Goal: Task Accomplishment & Management: Manage account settings

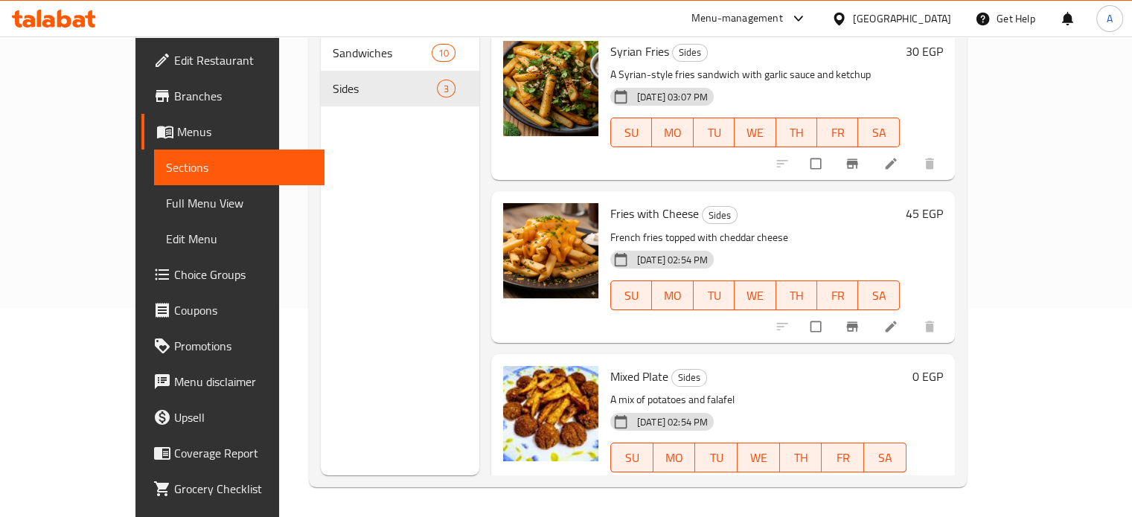
scroll to position [7, 0]
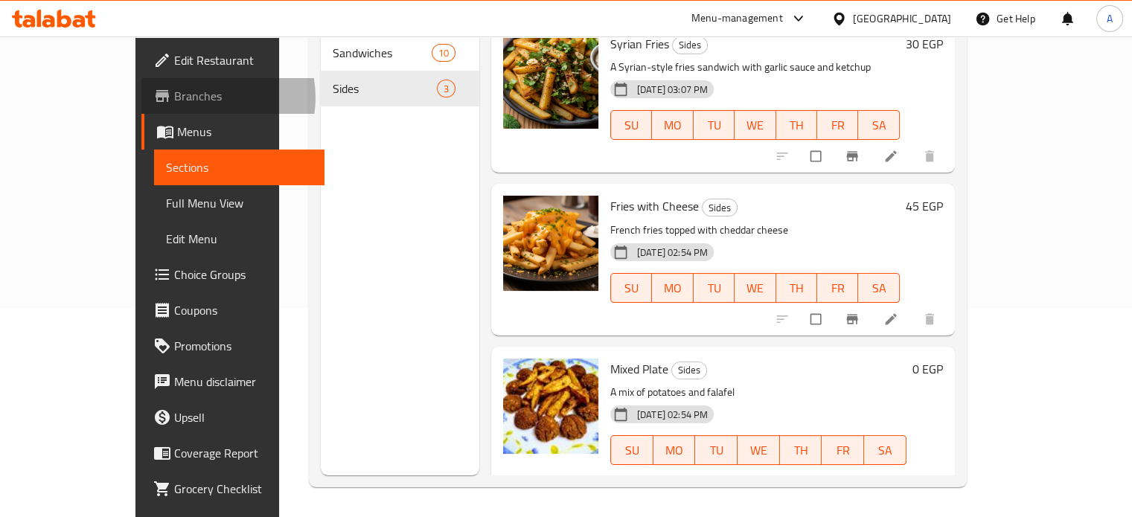
click at [174, 97] on span "Branches" at bounding box center [243, 96] width 138 height 18
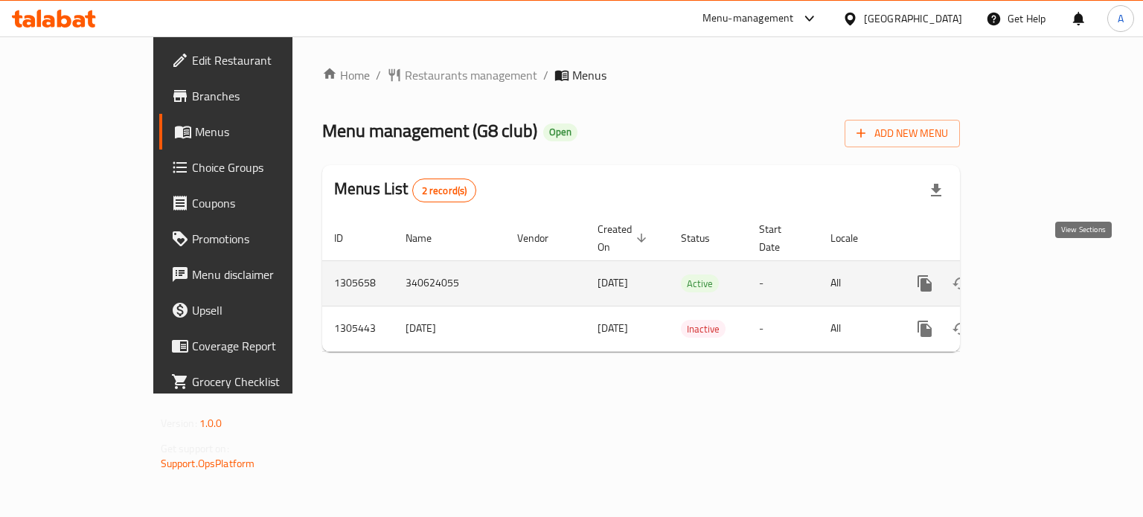
click at [1041, 275] on icon "enhanced table" at bounding box center [1032, 284] width 18 height 18
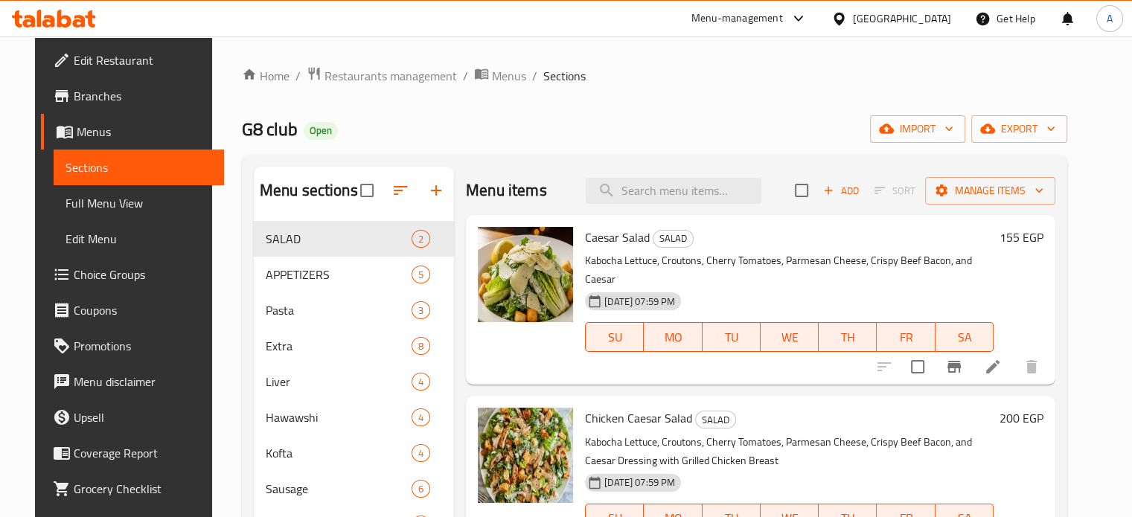
scroll to position [74, 0]
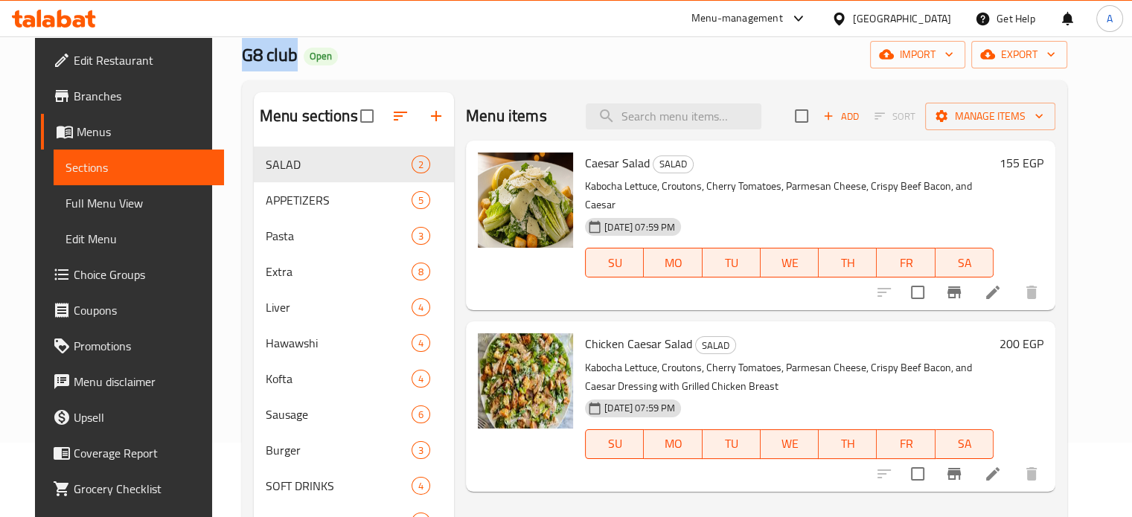
copy span "G8 club"
drag, startPoint x: 274, startPoint y: 55, endPoint x: 208, endPoint y: 57, distance: 65.5
click at [212, 57] on div "Home / Restaurants management / Menus / Sections G8 club Open import export Men…" at bounding box center [654, 306] width 885 height 689
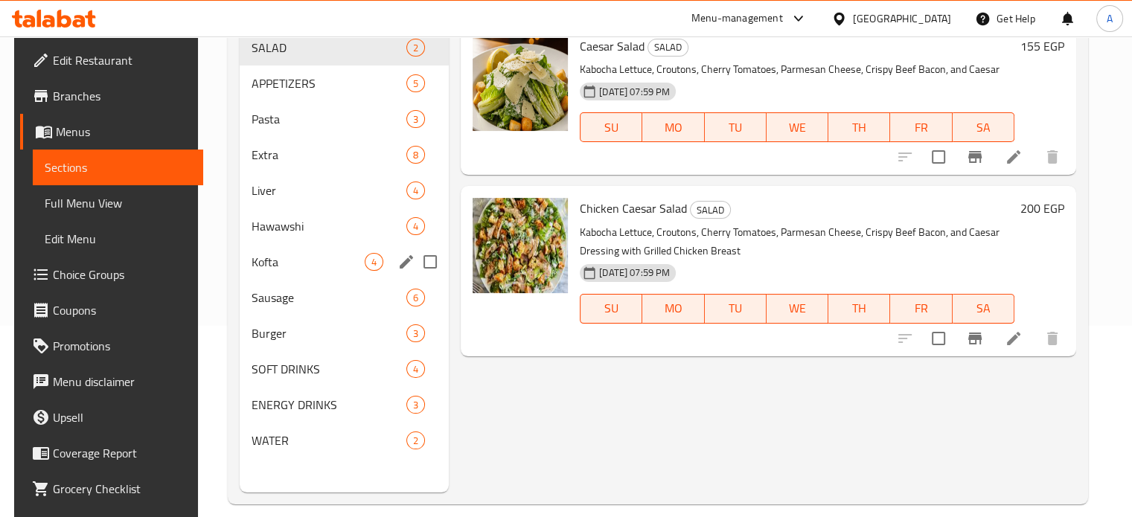
scroll to position [208, 0]
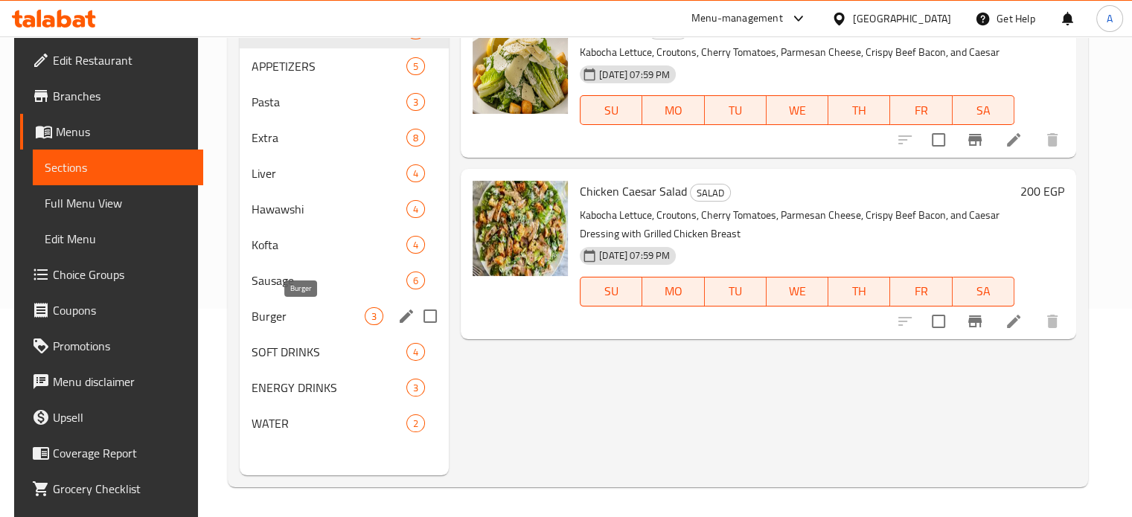
click at [265, 317] on span "Burger" at bounding box center [308, 316] width 113 height 18
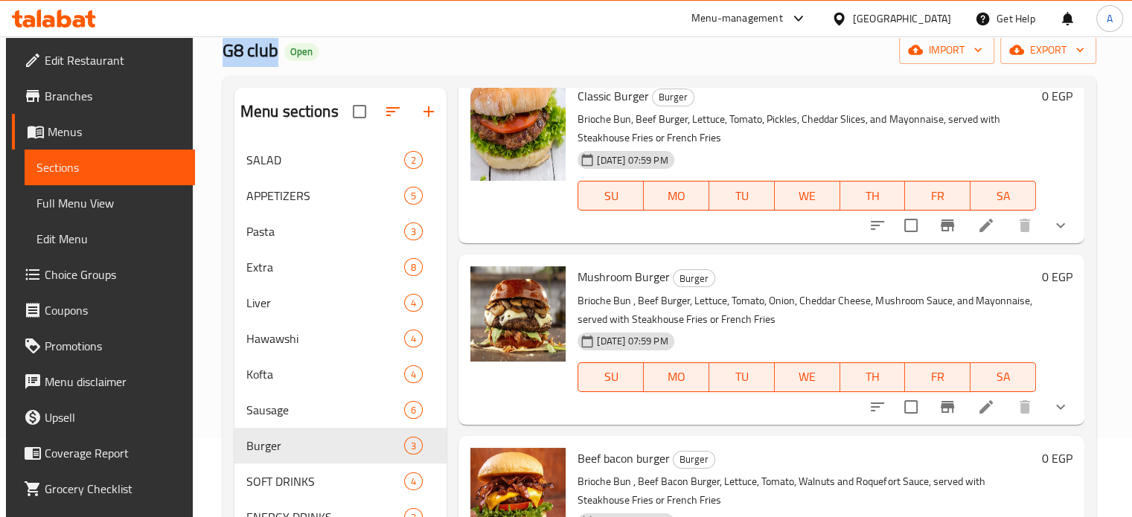
scroll to position [149, 0]
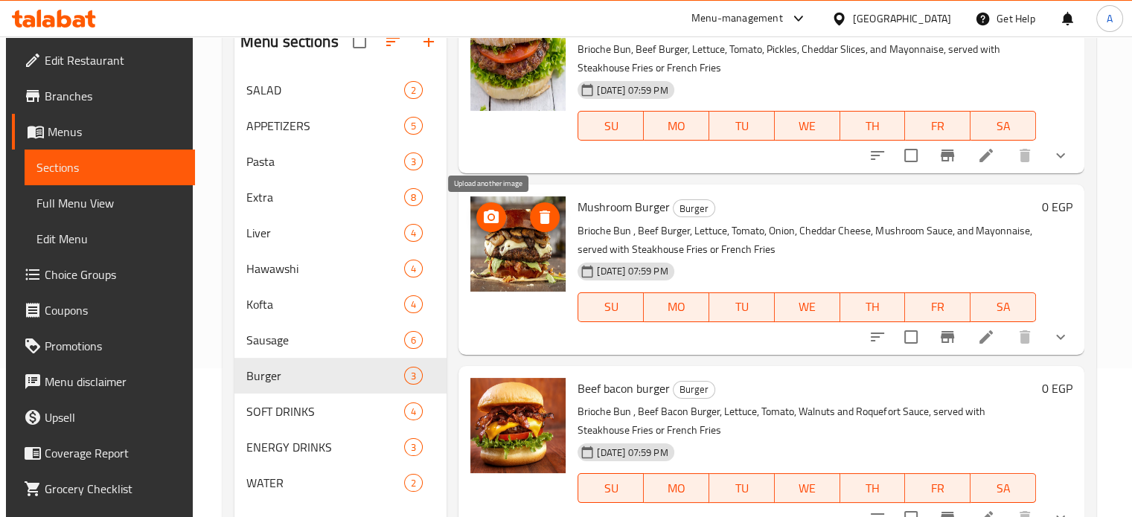
click at [485, 215] on icon "upload picture" at bounding box center [491, 216] width 15 height 13
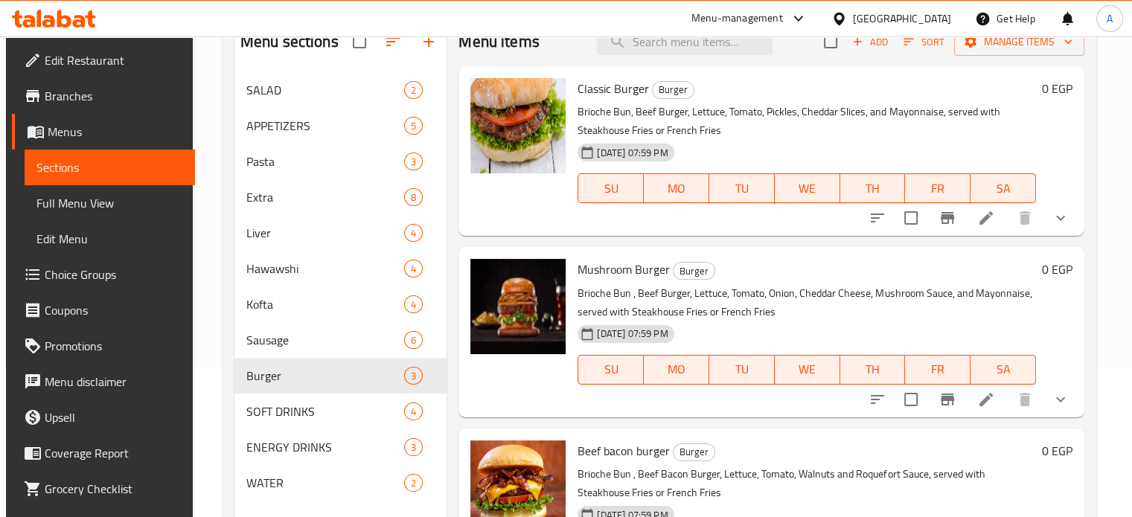
scroll to position [0, 0]
click at [491, 103] on icon "upload picture" at bounding box center [491, 98] width 15 height 13
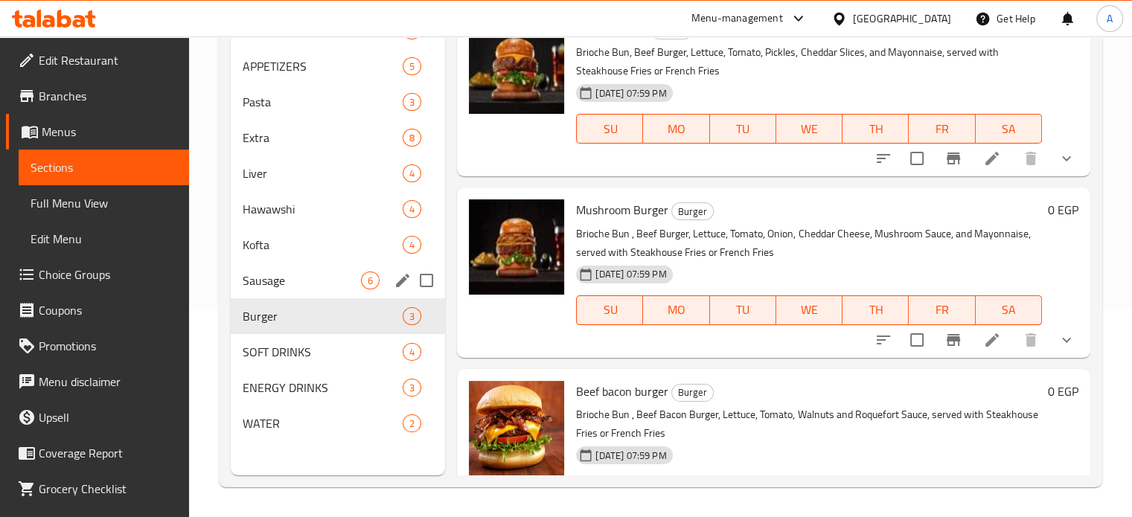
click at [301, 284] on span "Sausage" at bounding box center [302, 281] width 119 height 18
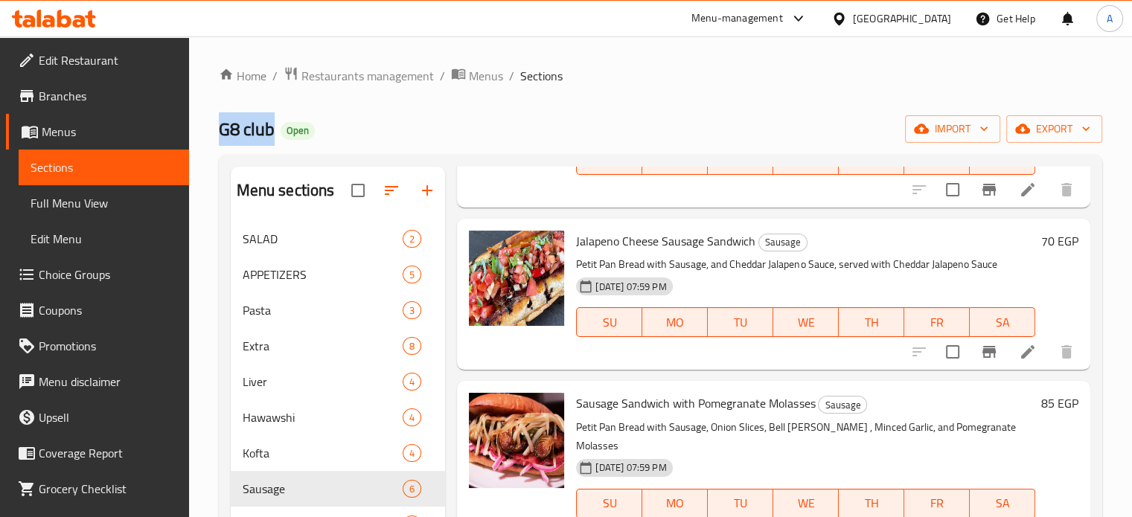
scroll to position [298, 0]
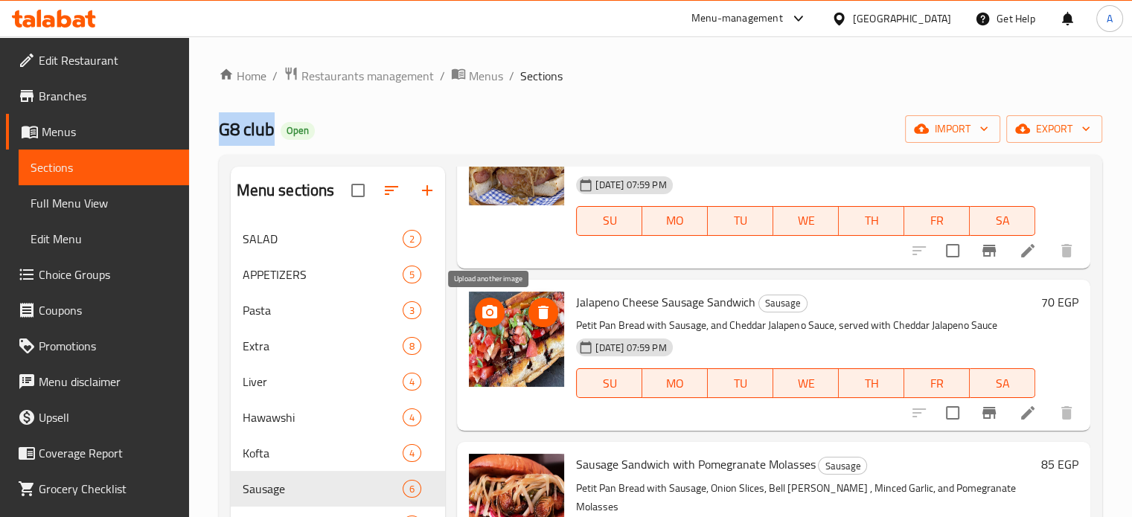
click at [482, 301] on button "upload picture" at bounding box center [490, 313] width 30 height 30
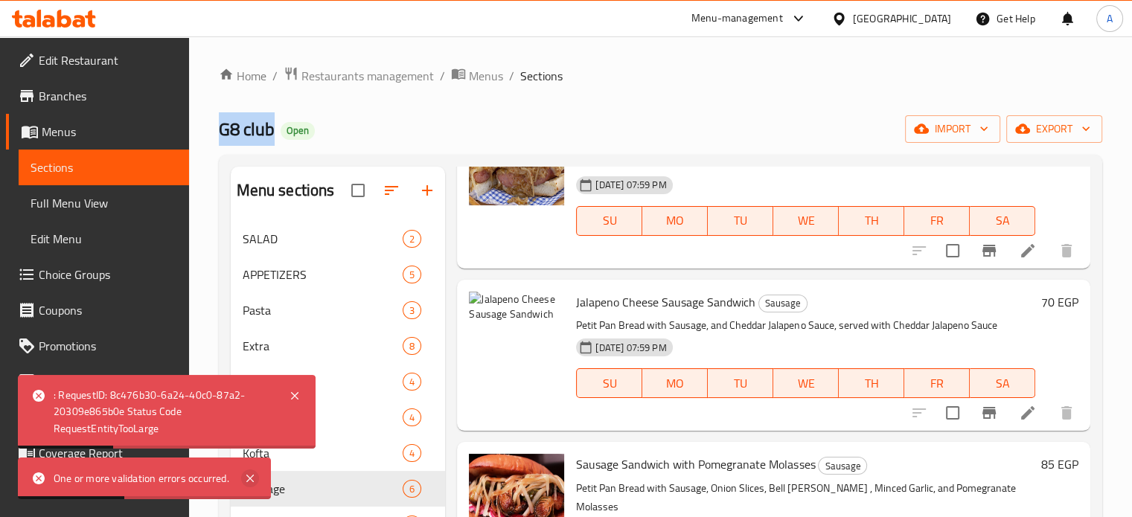
click at [250, 476] on icon at bounding box center [250, 479] width 18 height 18
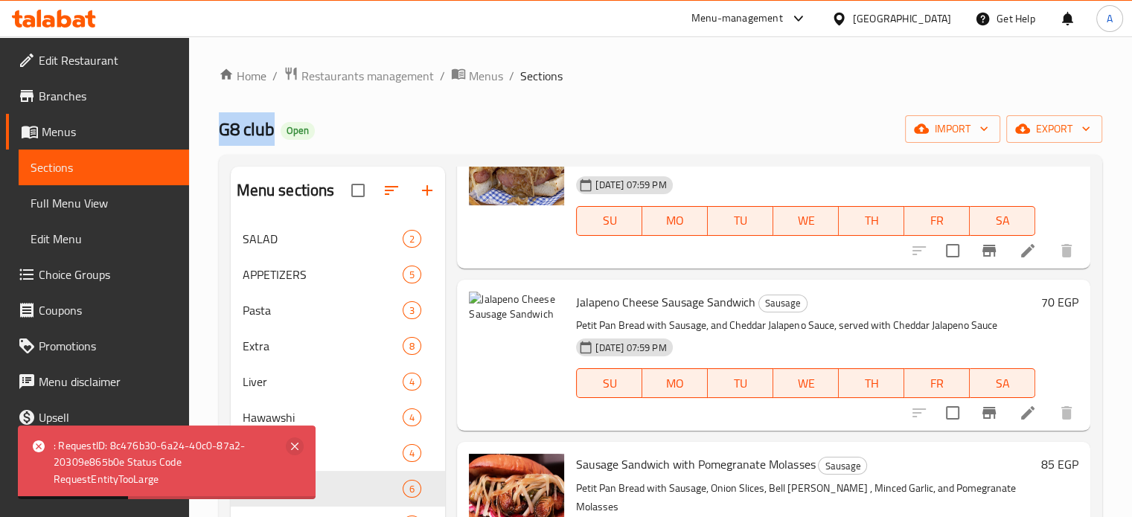
click at [294, 444] on icon at bounding box center [295, 447] width 18 height 18
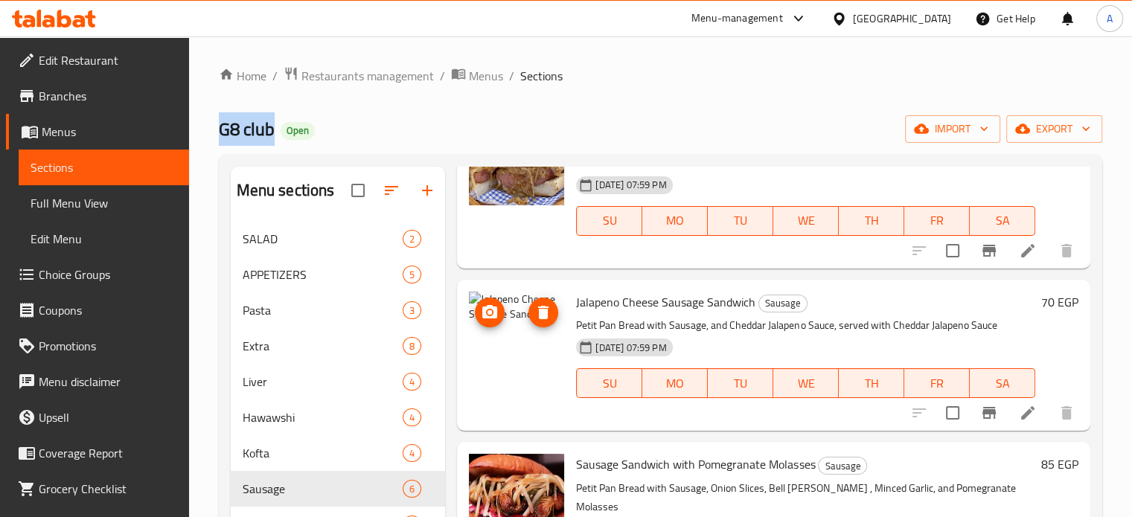
click at [488, 314] on icon "upload picture" at bounding box center [490, 313] width 18 height 18
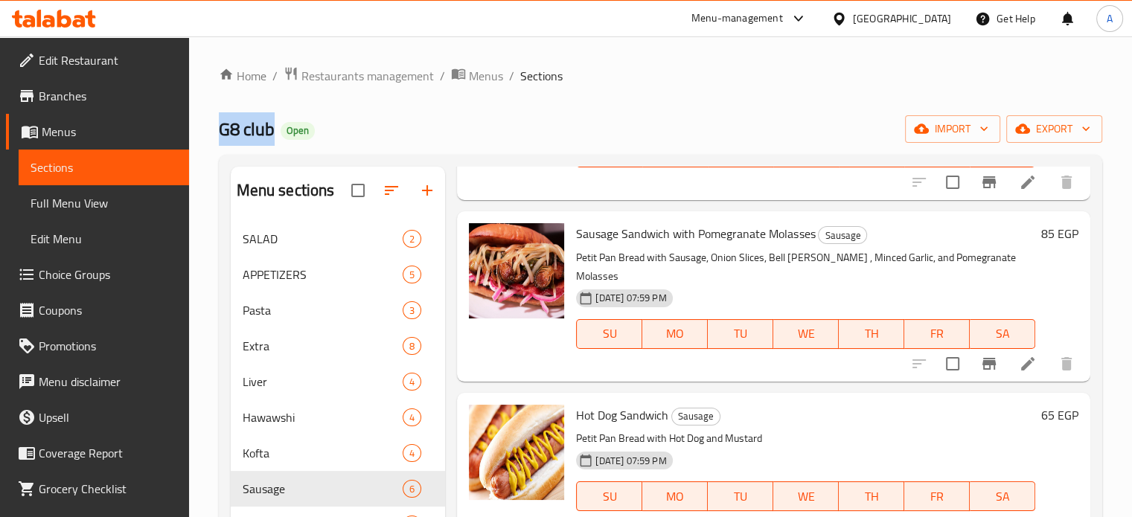
scroll to position [551, 0]
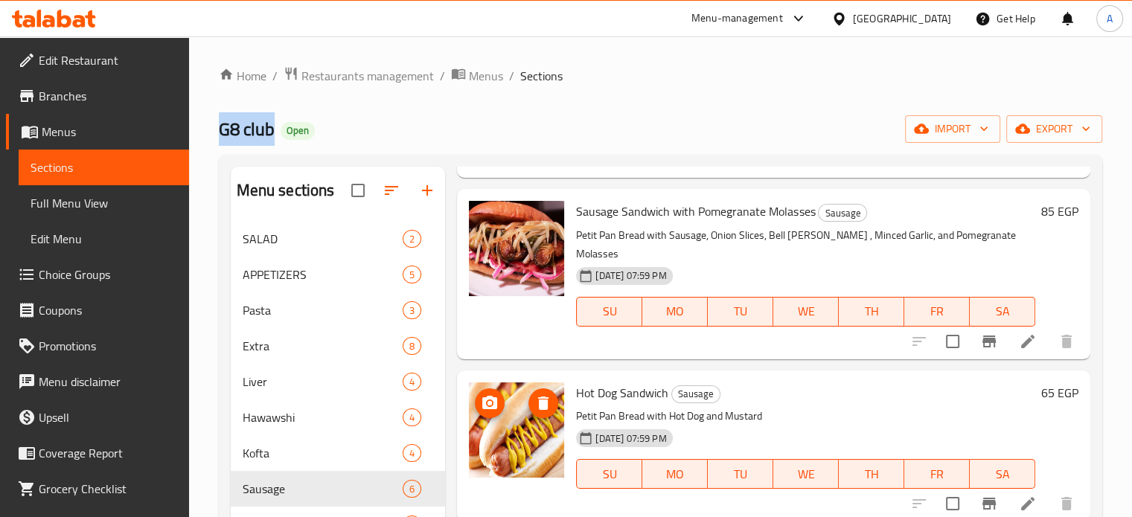
click at [536, 431] on img at bounding box center [516, 430] width 95 height 95
click at [484, 398] on icon "upload picture" at bounding box center [489, 402] width 15 height 13
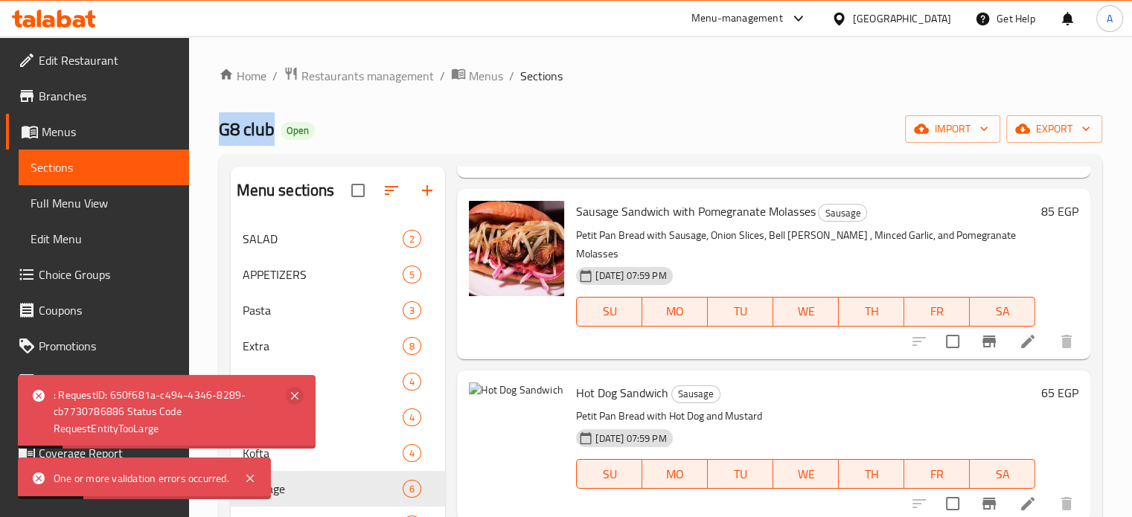
click at [298, 393] on icon at bounding box center [295, 396] width 18 height 18
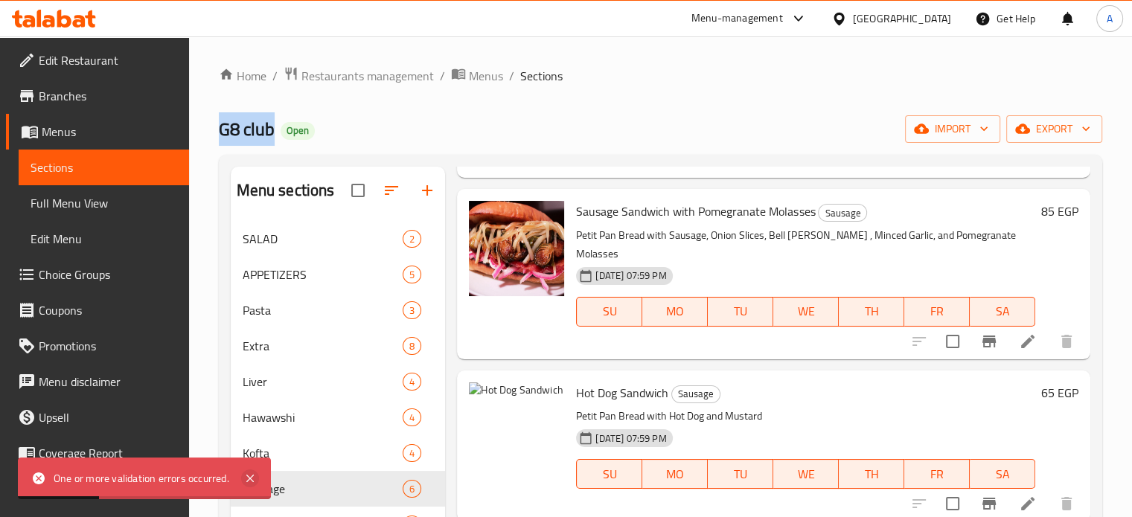
click at [253, 477] on icon at bounding box center [250, 479] width 18 height 18
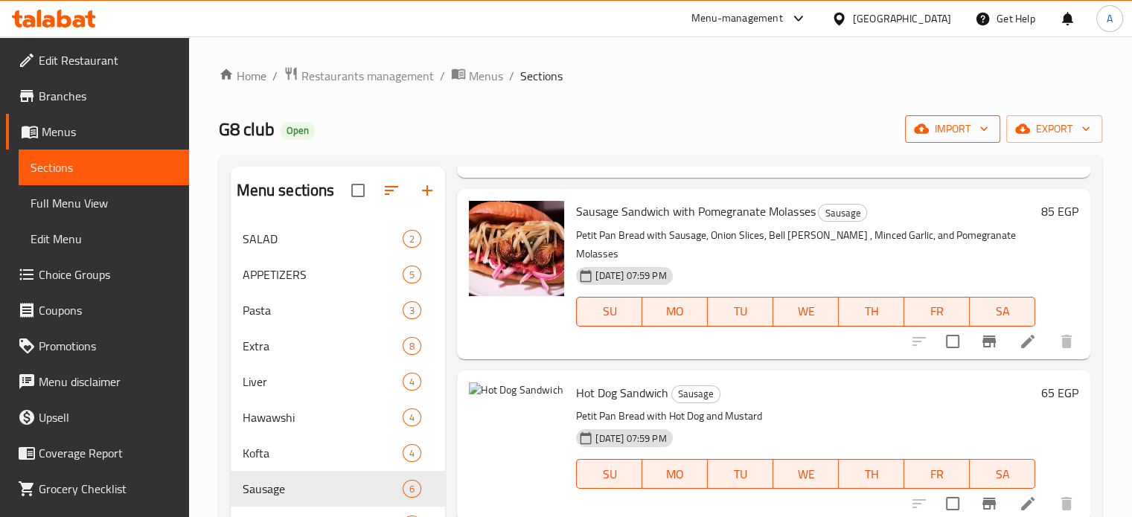
drag, startPoint x: 1060, startPoint y: 71, endPoint x: 933, endPoint y: 124, distance: 137.4
click at [1060, 71] on ol "Home / Restaurants management / Menus / Sections" at bounding box center [660, 75] width 883 height 19
click at [491, 407] on icon "upload picture" at bounding box center [489, 402] width 15 height 13
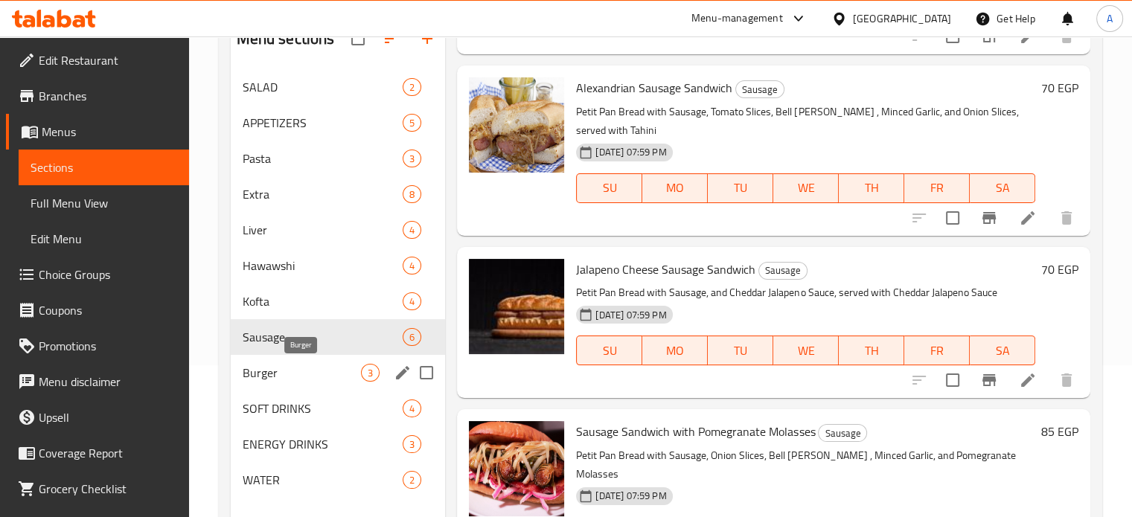
scroll to position [208, 0]
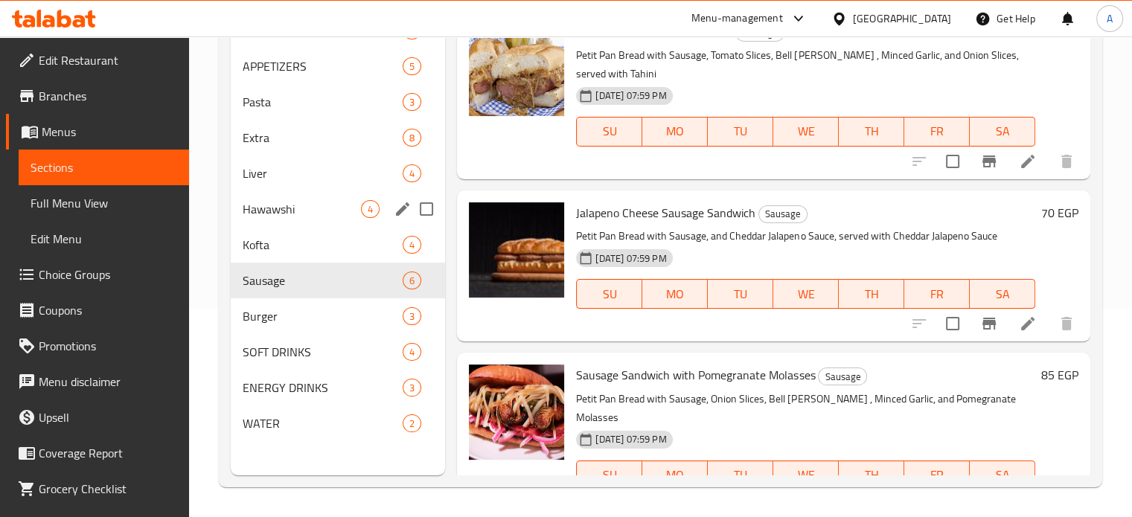
click at [239, 203] on div "Hawawshi 4" at bounding box center [338, 209] width 215 height 36
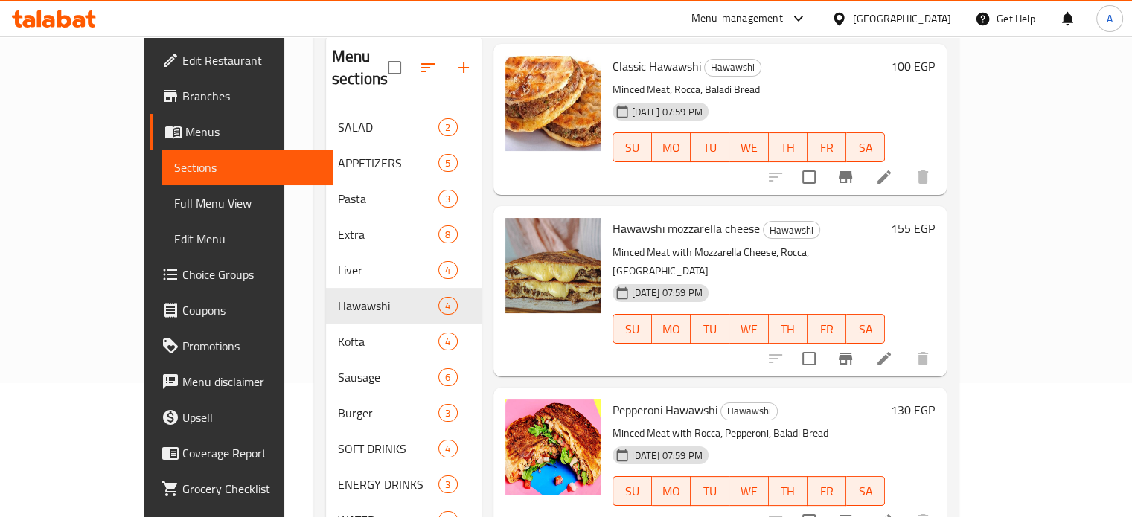
scroll to position [74, 0]
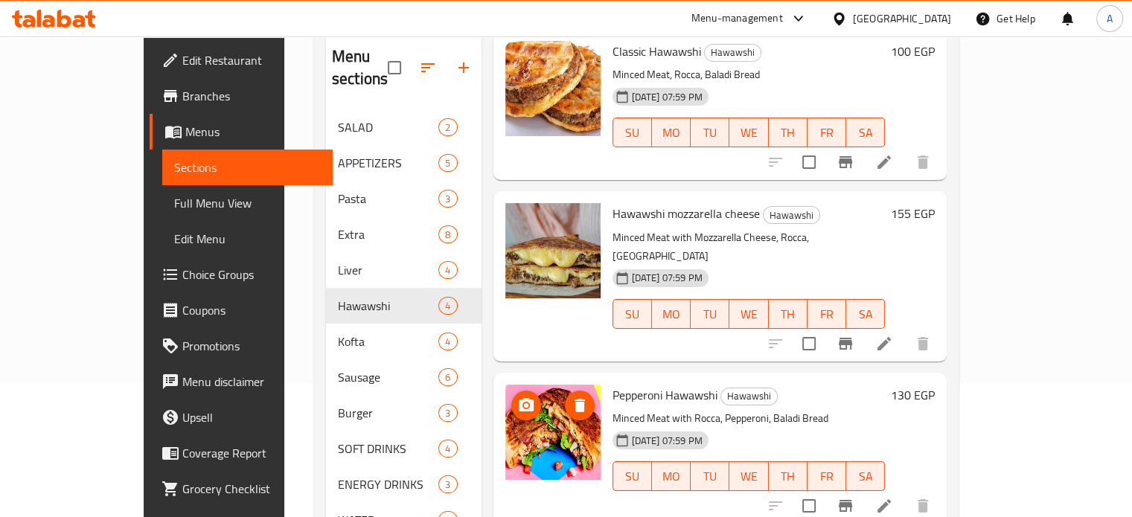
click at [519, 398] on icon "upload picture" at bounding box center [526, 404] width 15 height 13
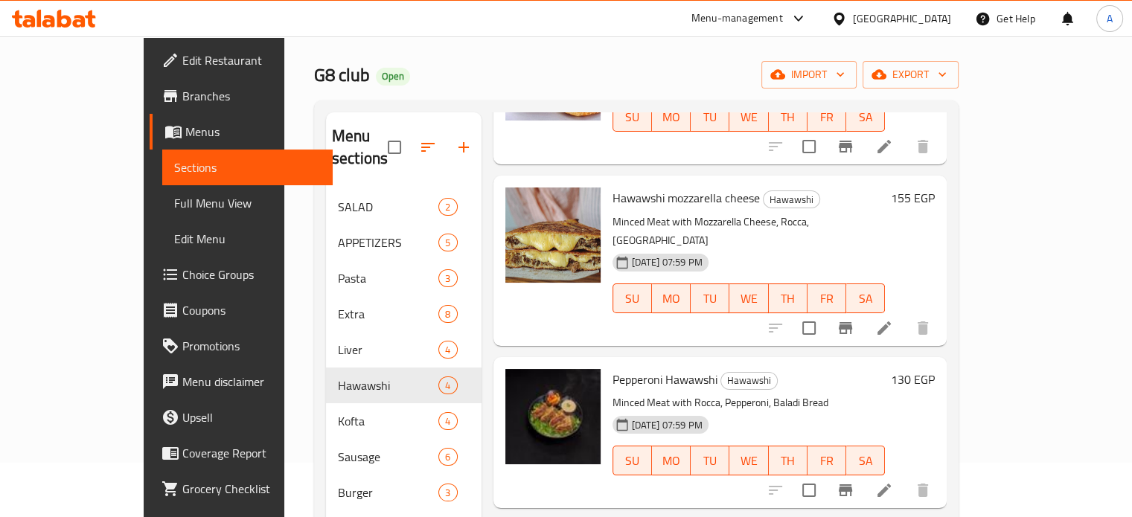
scroll to position [0, 0]
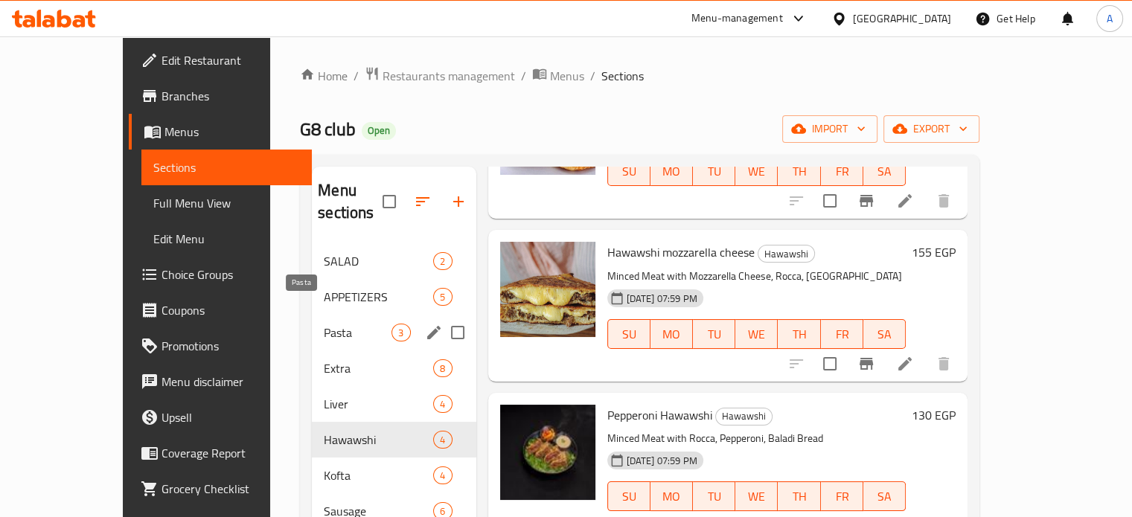
click at [324, 324] on span "Pasta" at bounding box center [358, 333] width 68 height 18
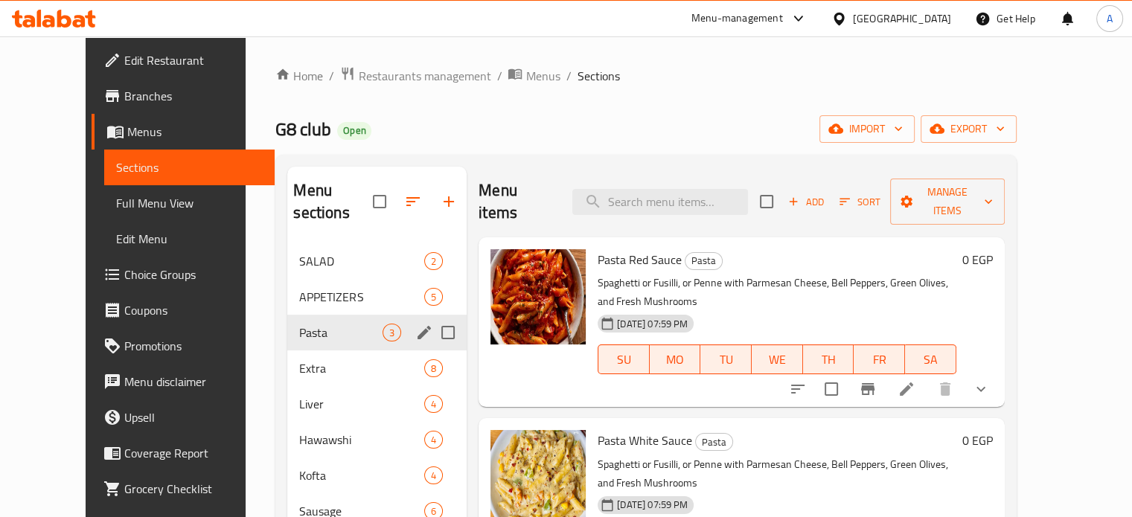
scroll to position [74, 0]
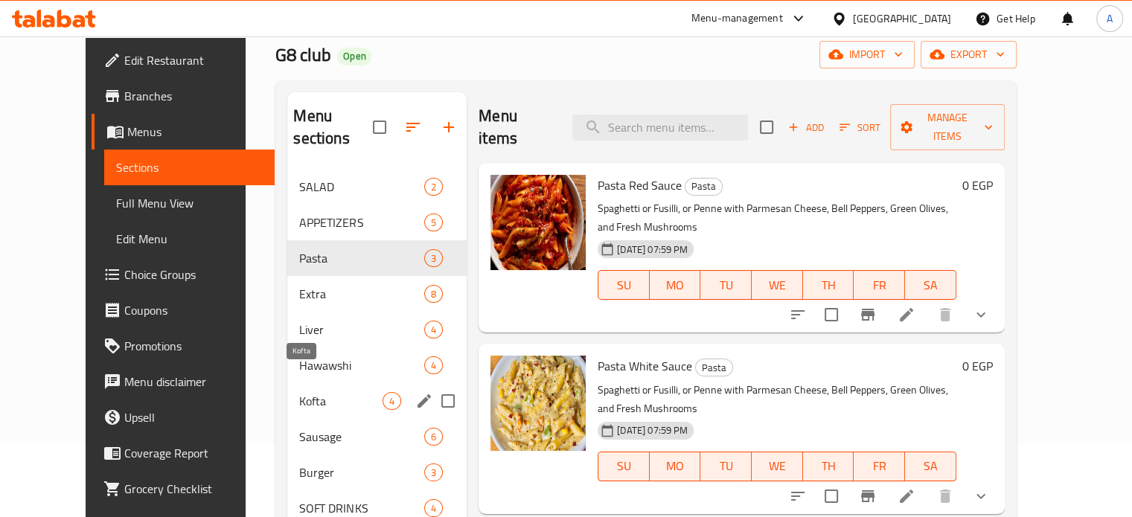
click at [299, 392] on span "Kofta" at bounding box center [340, 401] width 83 height 18
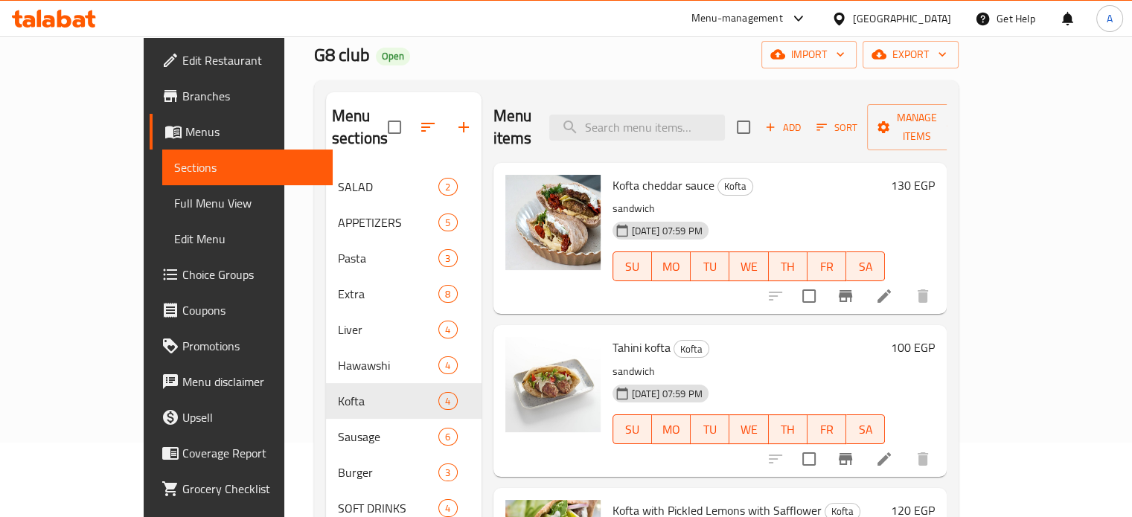
scroll to position [74, 0]
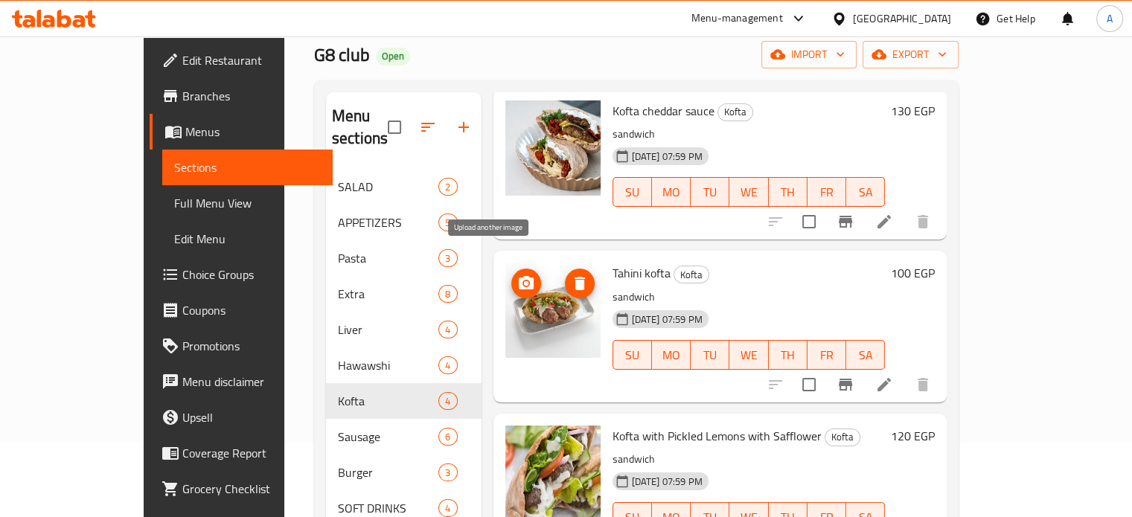
click at [519, 276] on icon "upload picture" at bounding box center [526, 282] width 15 height 13
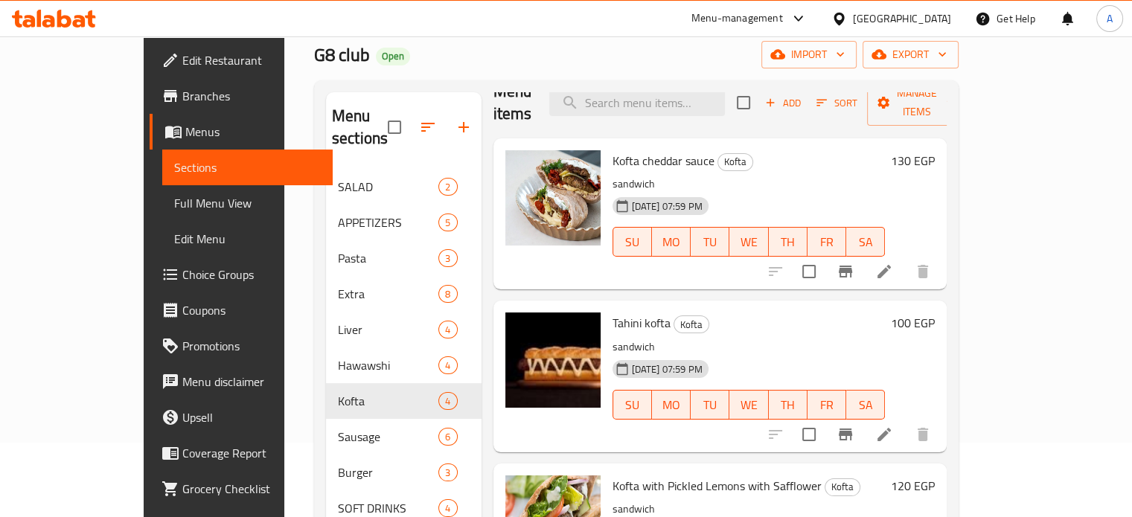
scroll to position [0, 0]
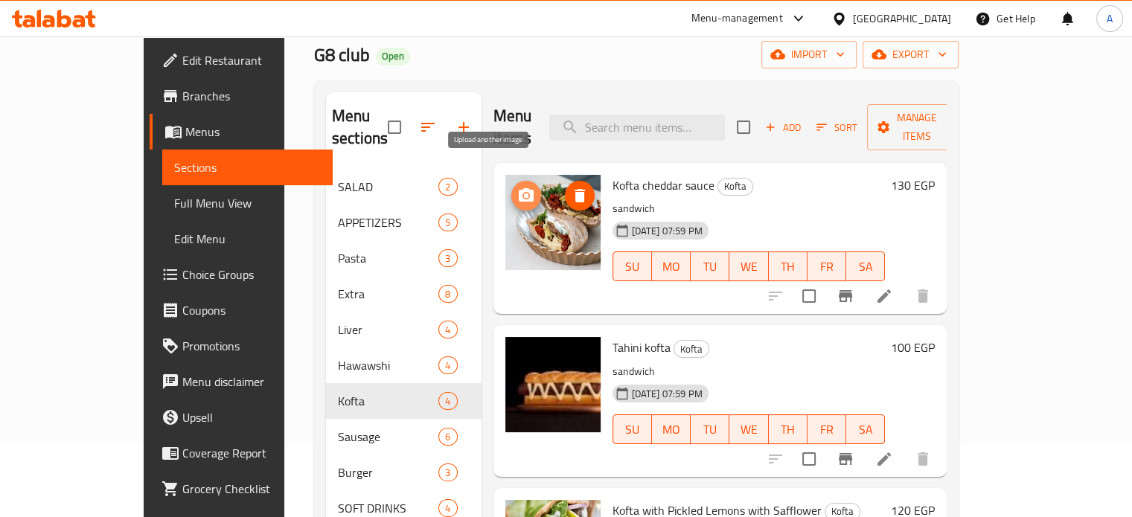
click at [519, 188] on icon "upload picture" at bounding box center [526, 194] width 15 height 13
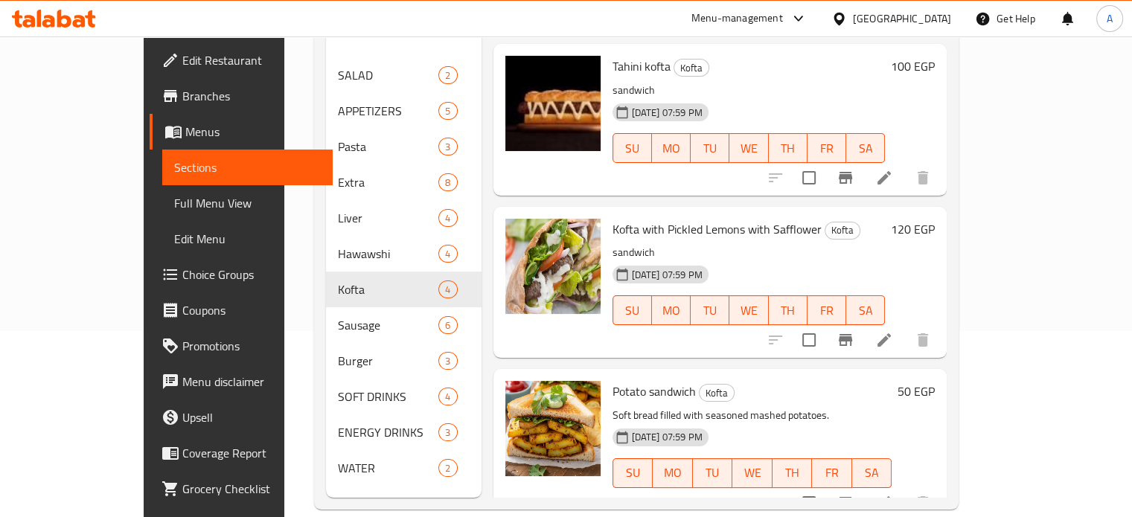
scroll to position [208, 0]
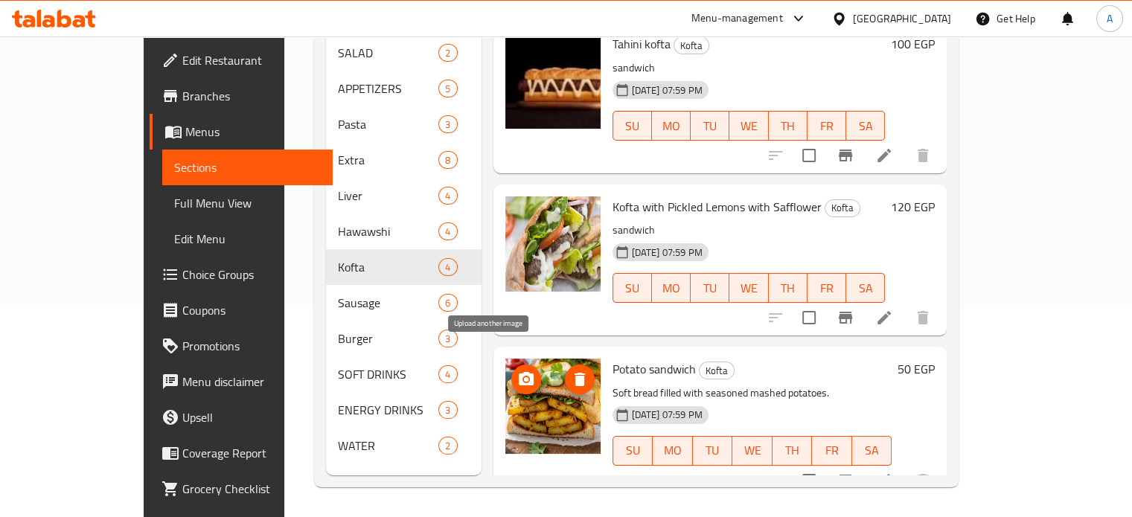
click at [511, 371] on span "upload picture" at bounding box center [526, 380] width 30 height 18
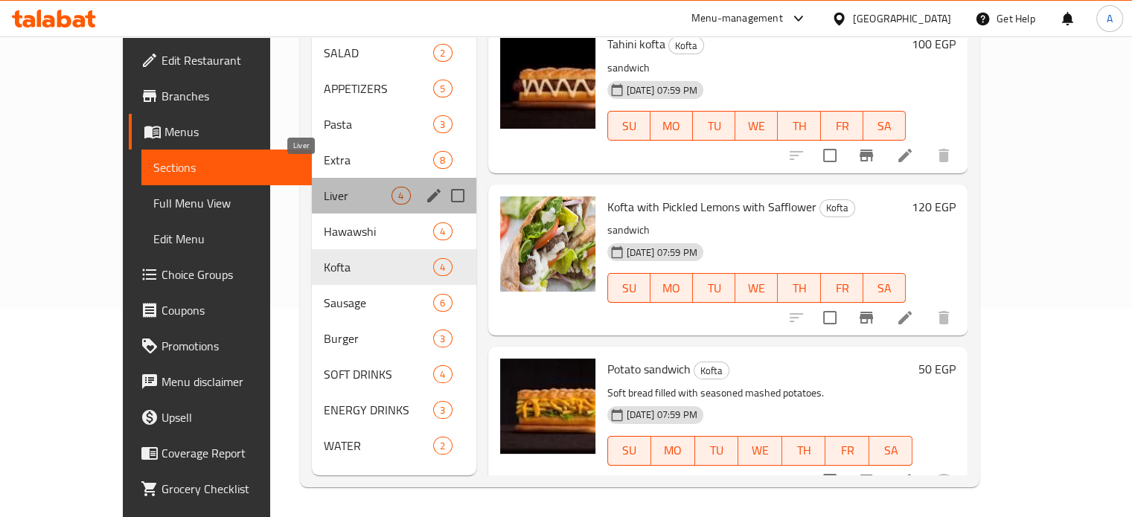
click at [324, 187] on span "Liver" at bounding box center [358, 196] width 68 height 18
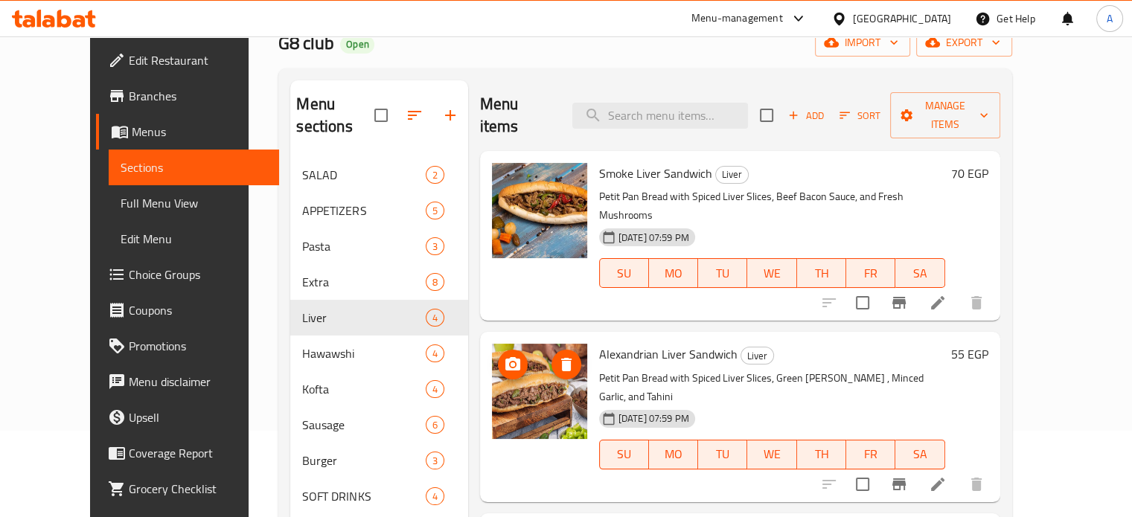
scroll to position [60, 0]
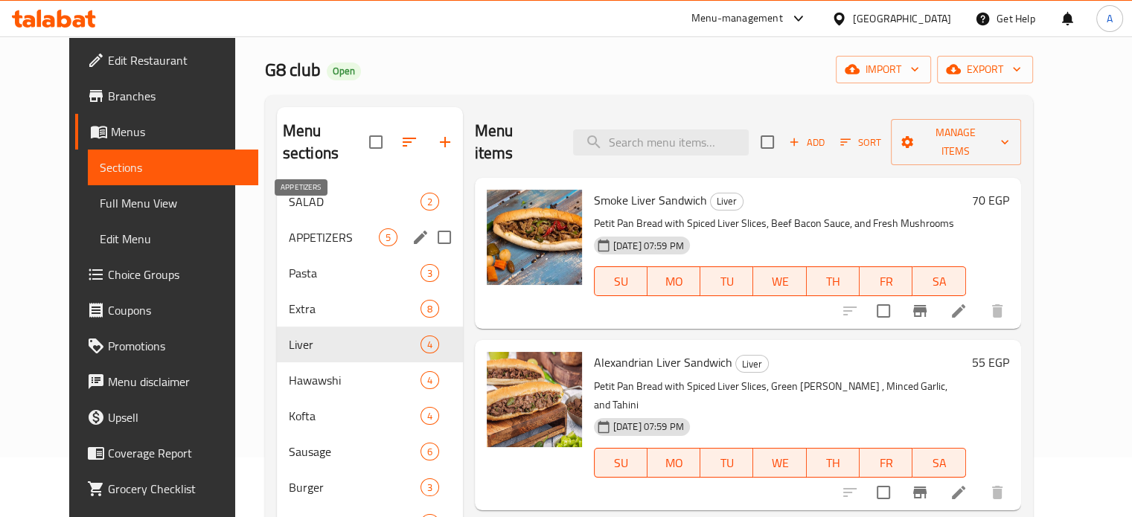
click at [289, 228] on span "APPETIZERS" at bounding box center [334, 237] width 90 height 18
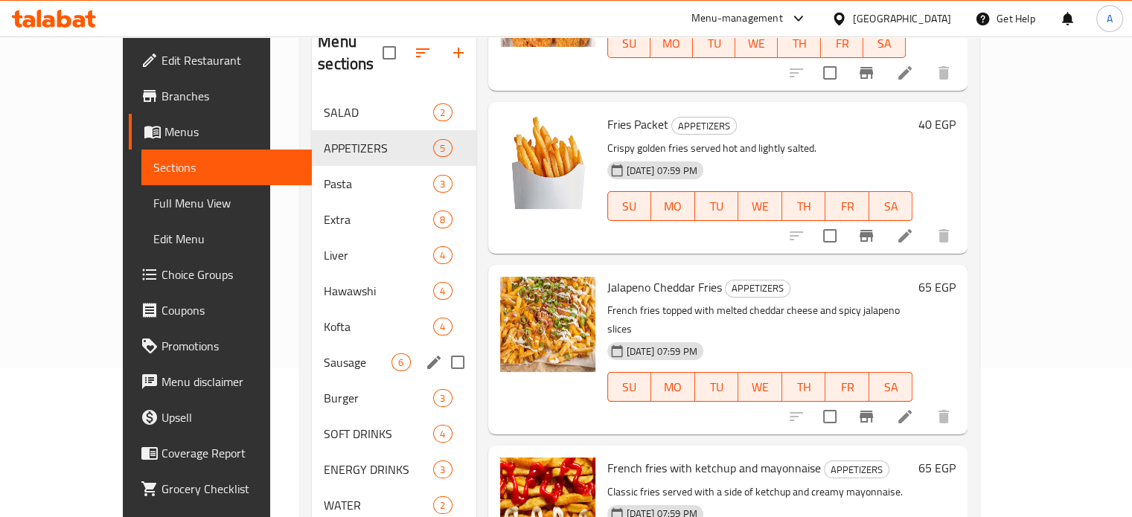
scroll to position [208, 0]
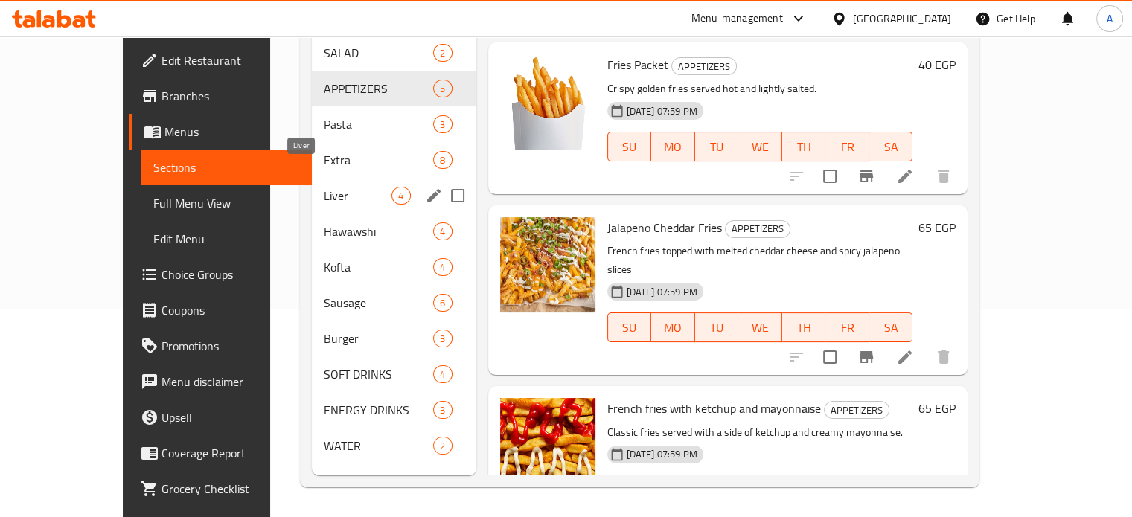
click at [324, 187] on span "Liver" at bounding box center [358, 196] width 68 height 18
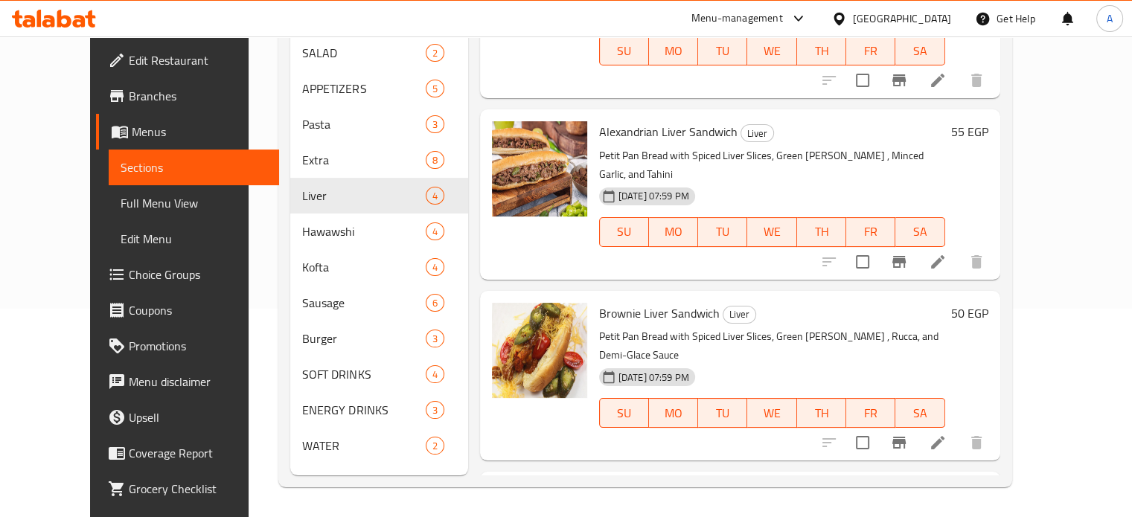
scroll to position [39, 0]
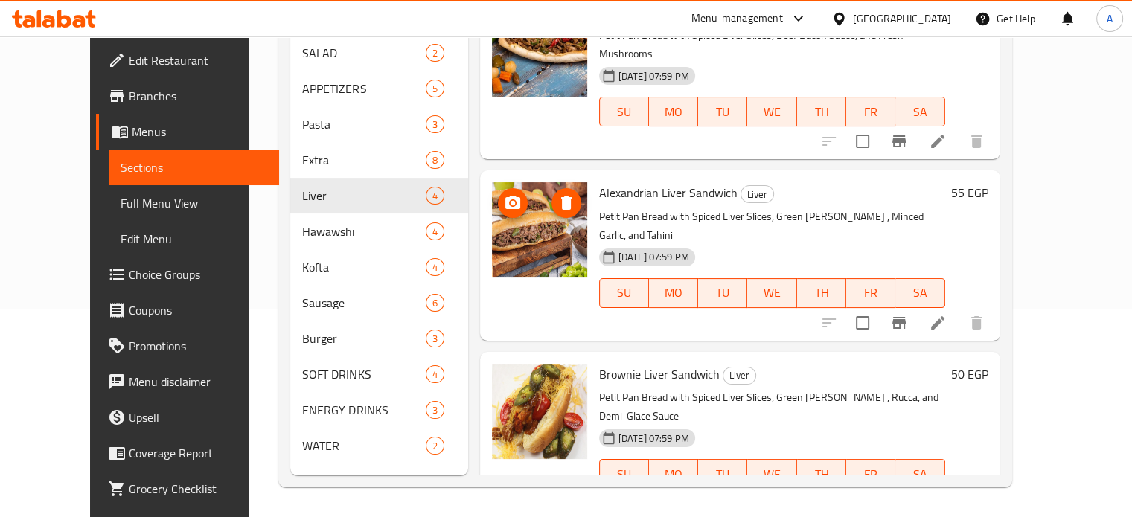
click at [504, 194] on icon "upload picture" at bounding box center [513, 203] width 18 height 18
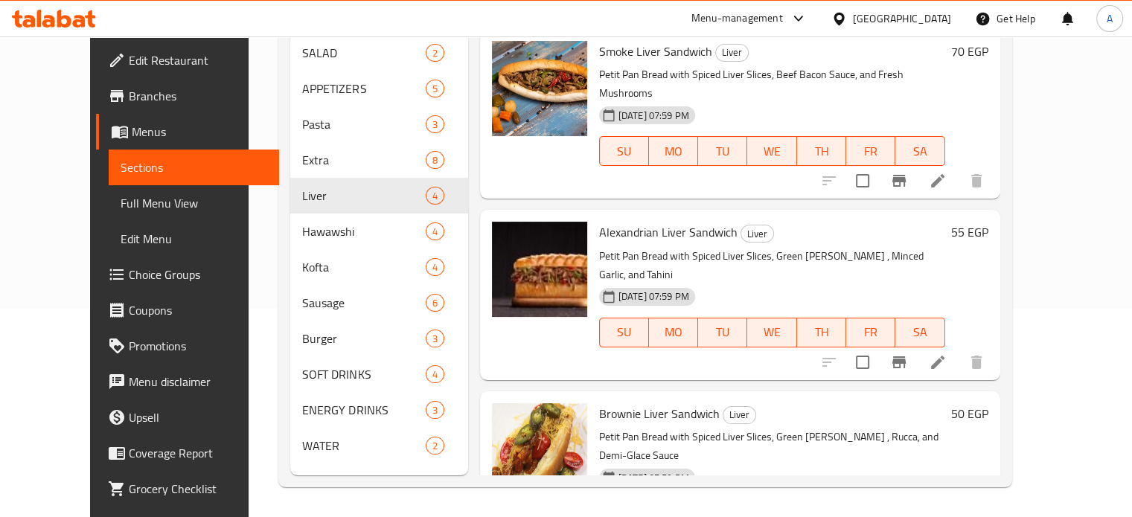
scroll to position [60, 0]
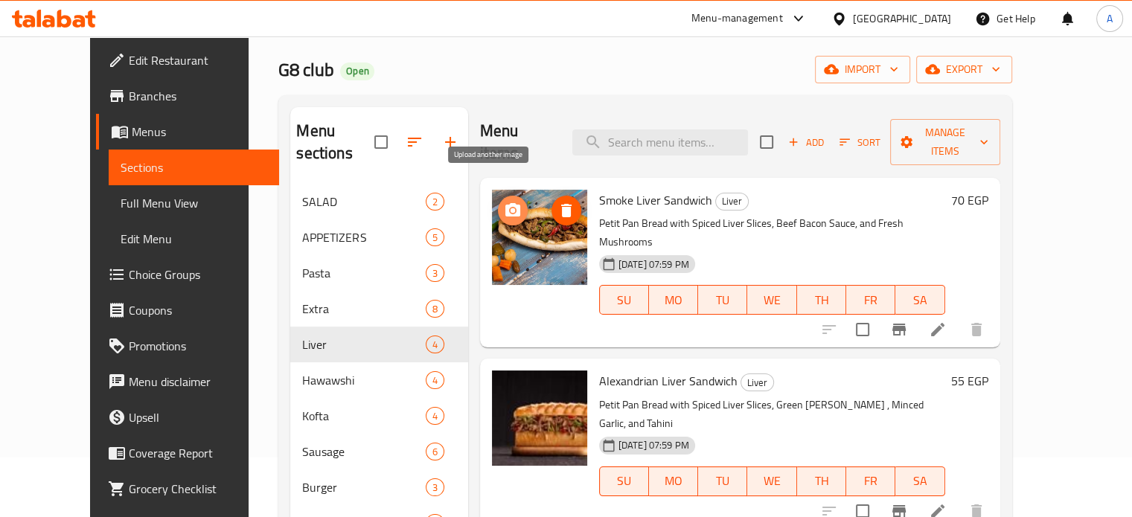
click at [504, 202] on icon "upload picture" at bounding box center [513, 211] width 18 height 18
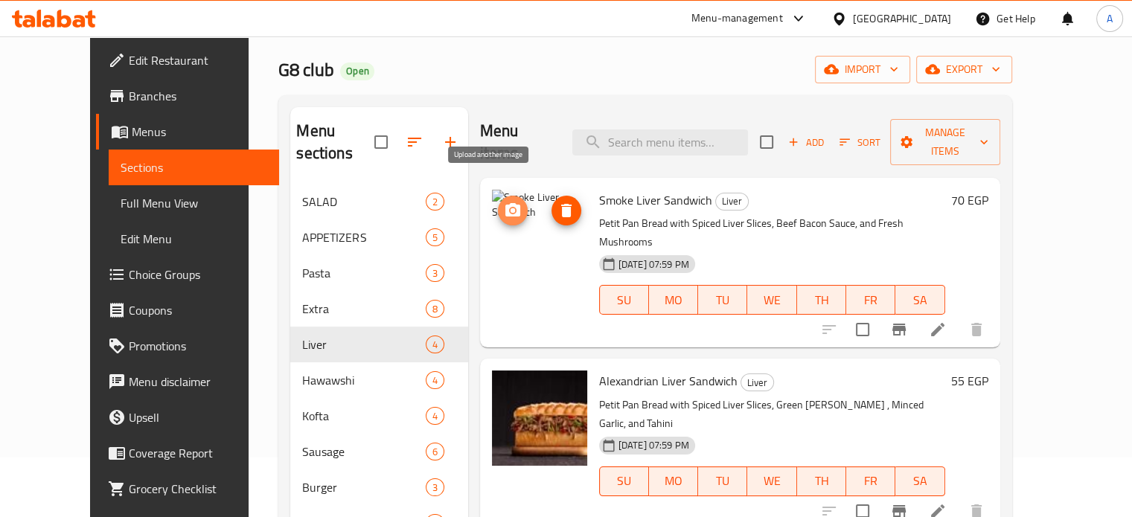
click at [505, 203] on icon "upload picture" at bounding box center [512, 209] width 15 height 13
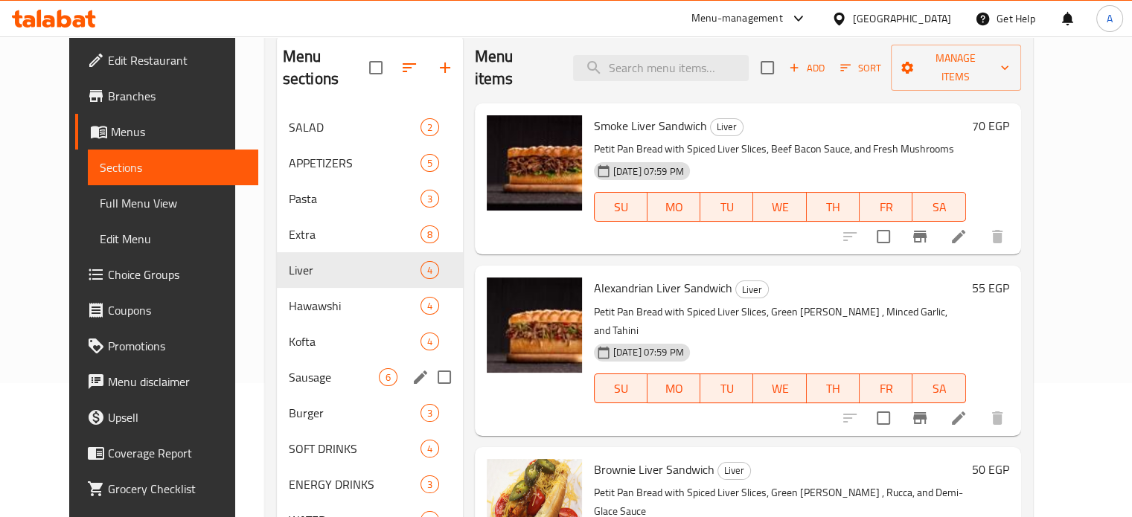
scroll to position [208, 0]
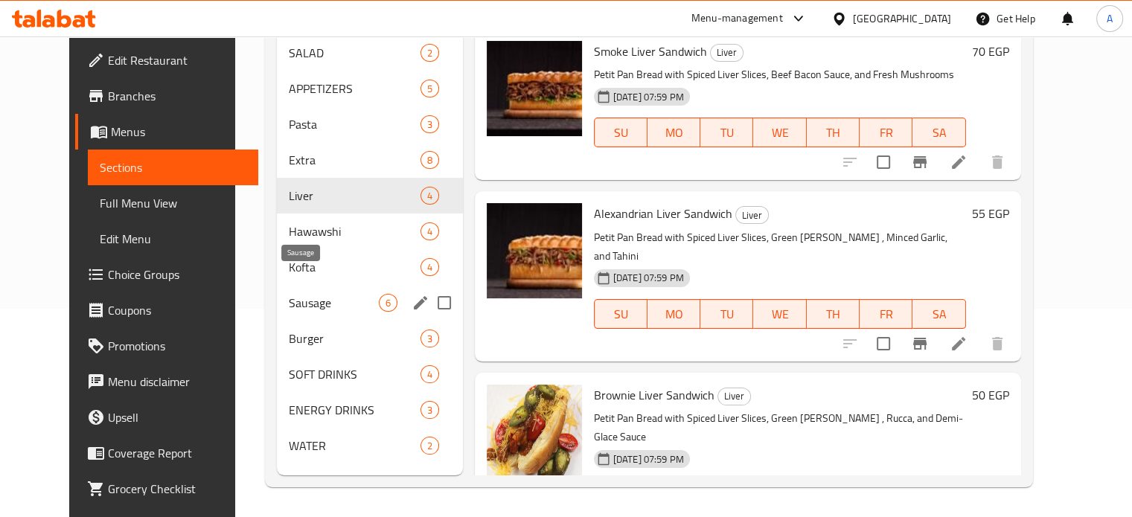
click at [289, 294] on span "Sausage" at bounding box center [334, 303] width 90 height 18
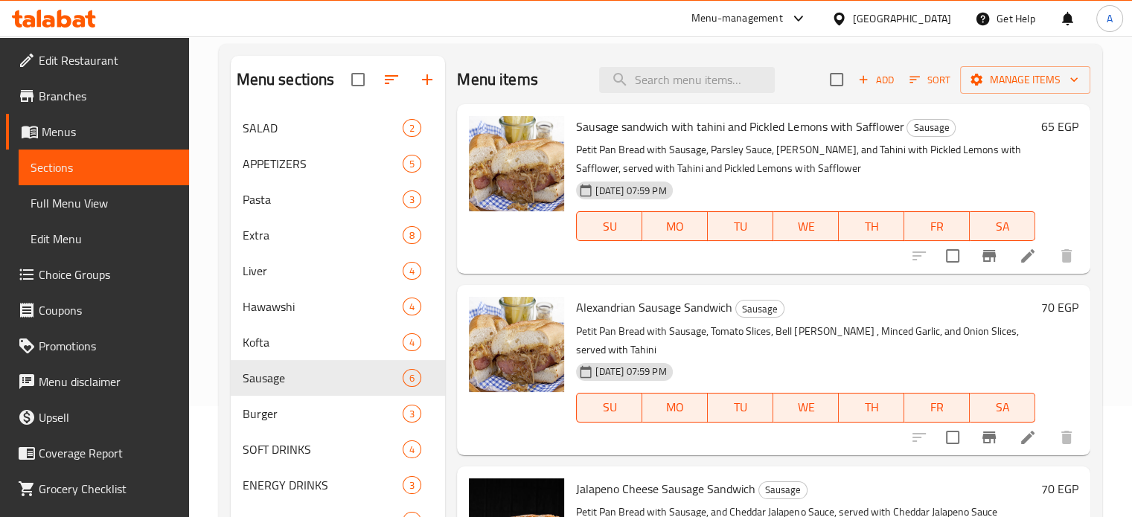
scroll to position [60, 0]
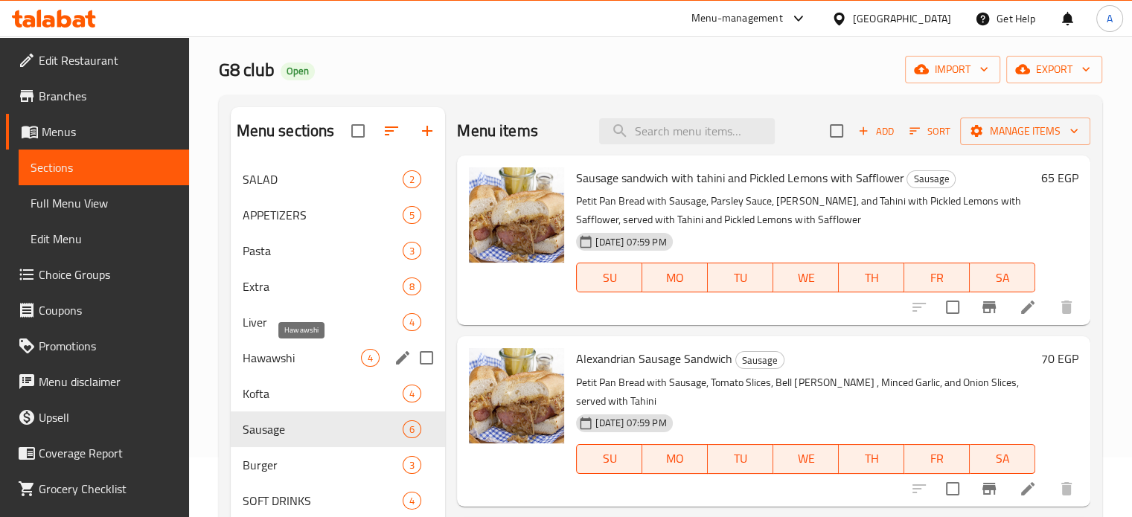
click at [265, 359] on span "Hawawshi" at bounding box center [302, 358] width 119 height 18
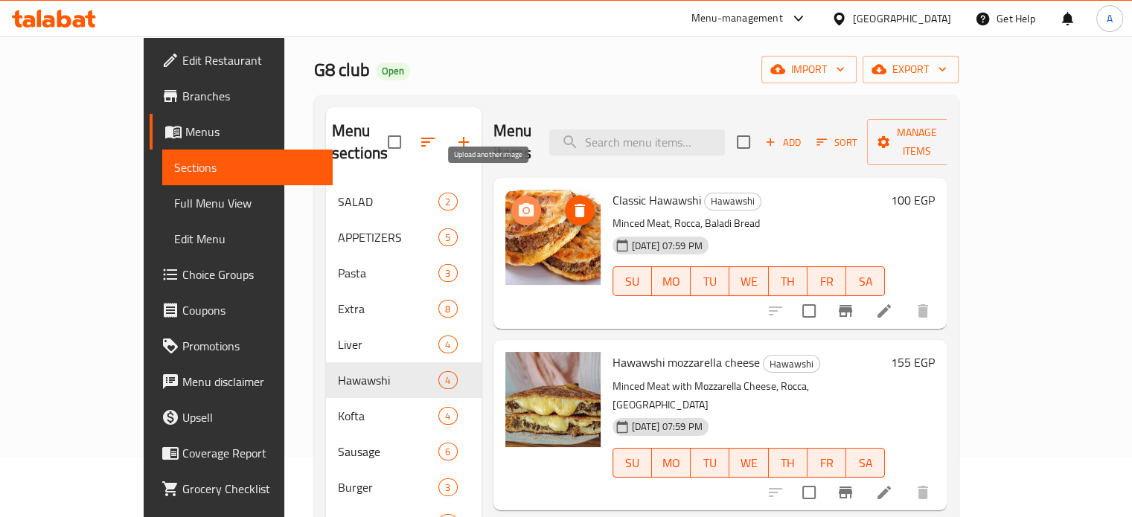
click at [519, 203] on icon "upload picture" at bounding box center [526, 209] width 15 height 13
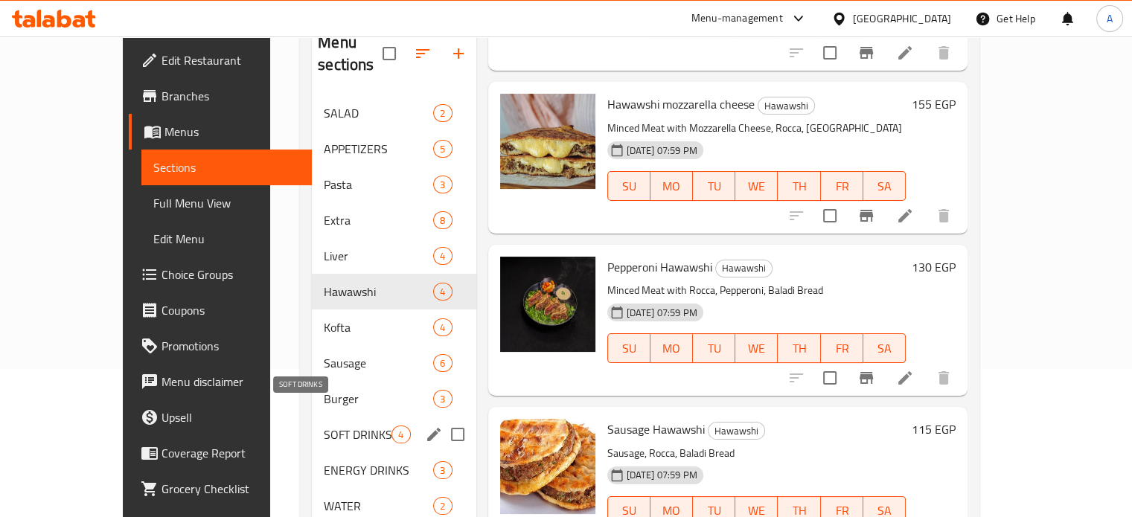
scroll to position [149, 0]
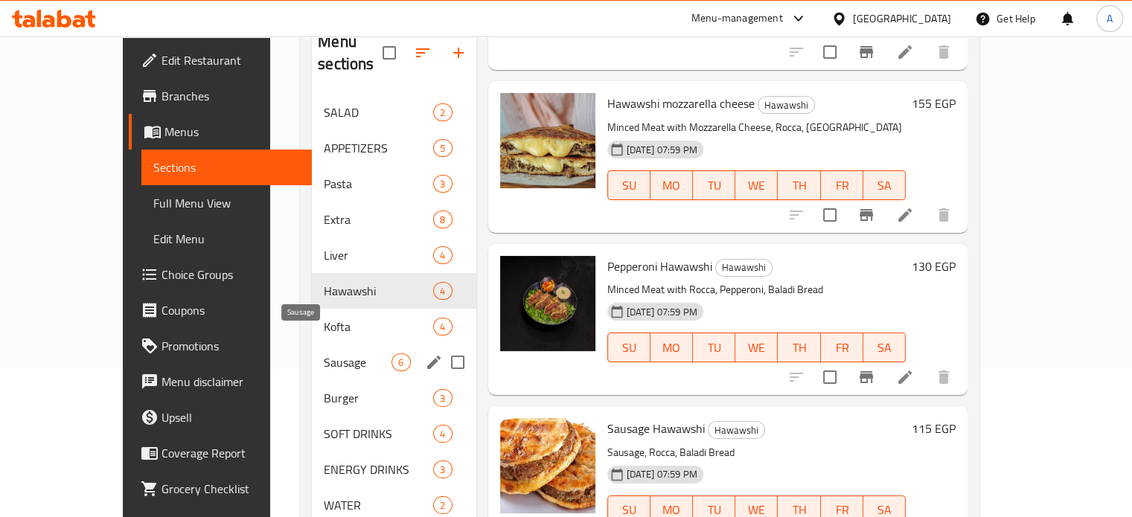
click at [324, 354] on span "Sausage" at bounding box center [358, 363] width 68 height 18
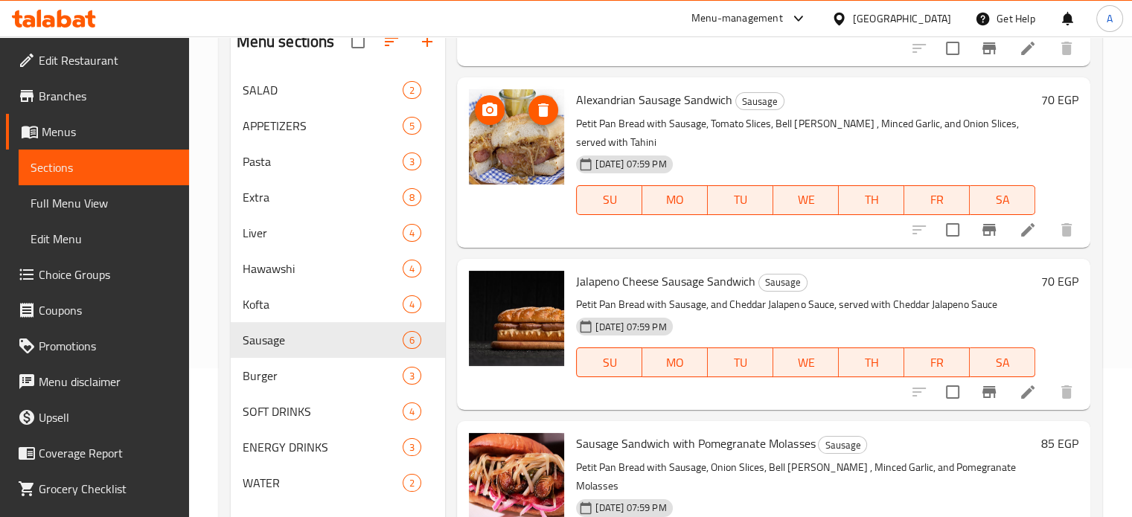
click at [493, 109] on icon "upload picture" at bounding box center [489, 109] width 15 height 13
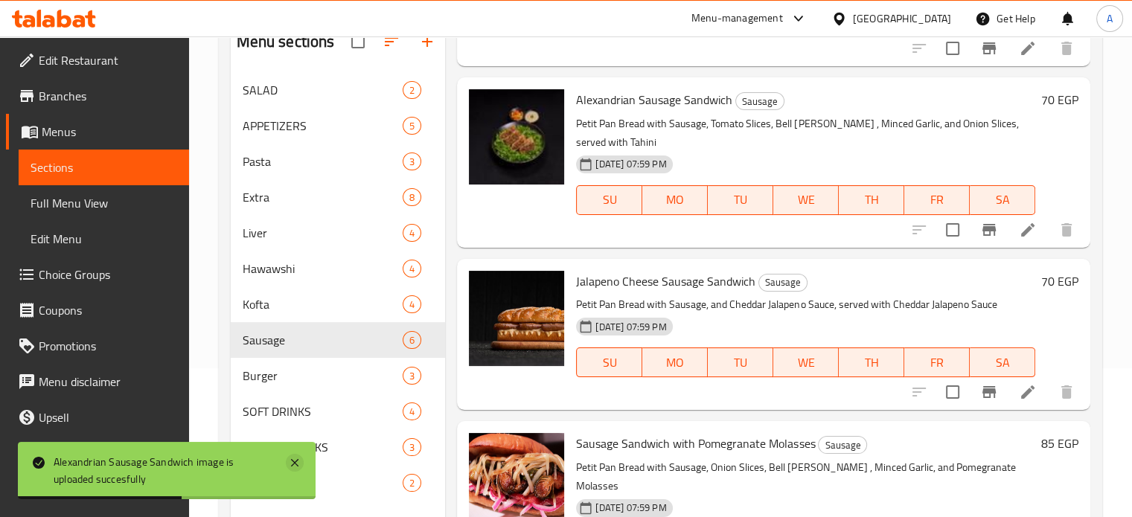
click at [295, 462] on icon at bounding box center [294, 462] width 7 height 7
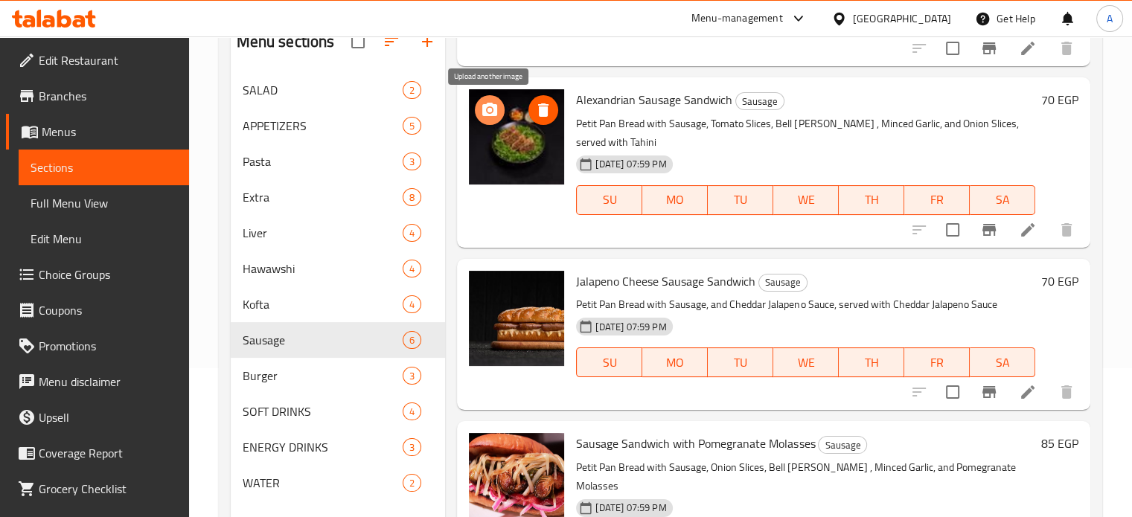
click at [494, 107] on icon "upload picture" at bounding box center [489, 109] width 15 height 13
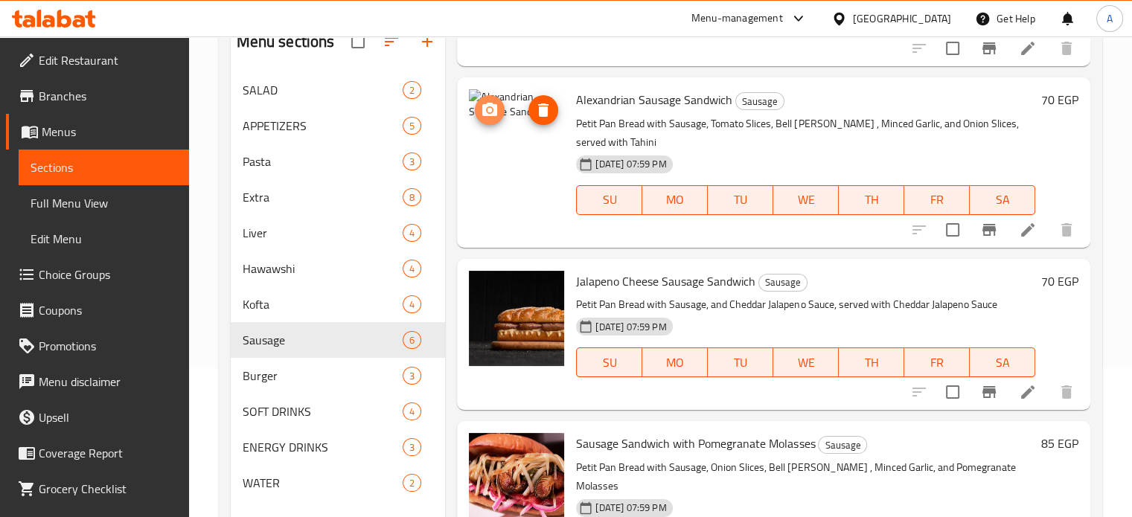
click at [491, 103] on icon "upload picture" at bounding box center [489, 109] width 15 height 13
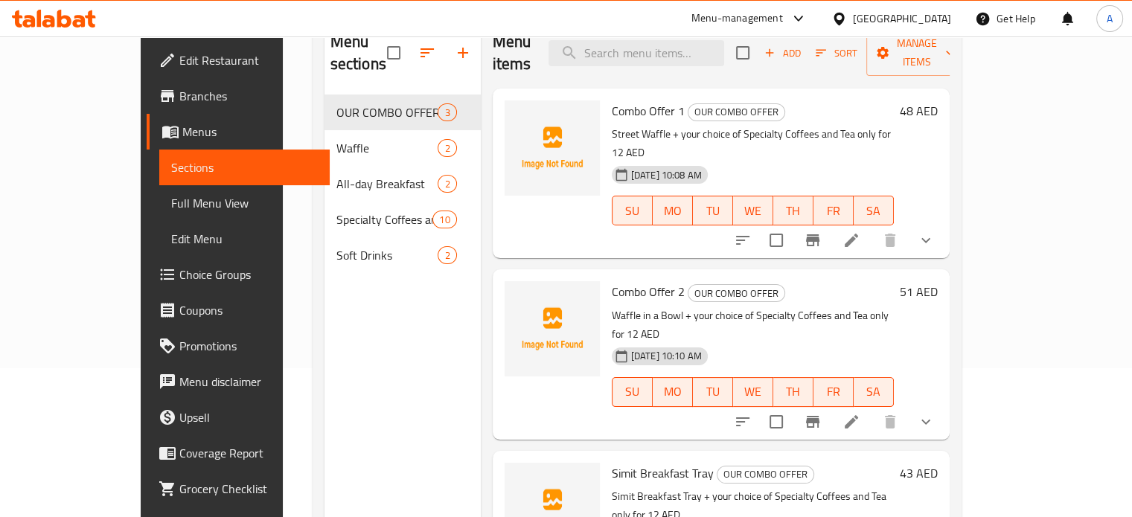
click at [893, 20] on div "United Arab Emirates" at bounding box center [902, 18] width 98 height 16
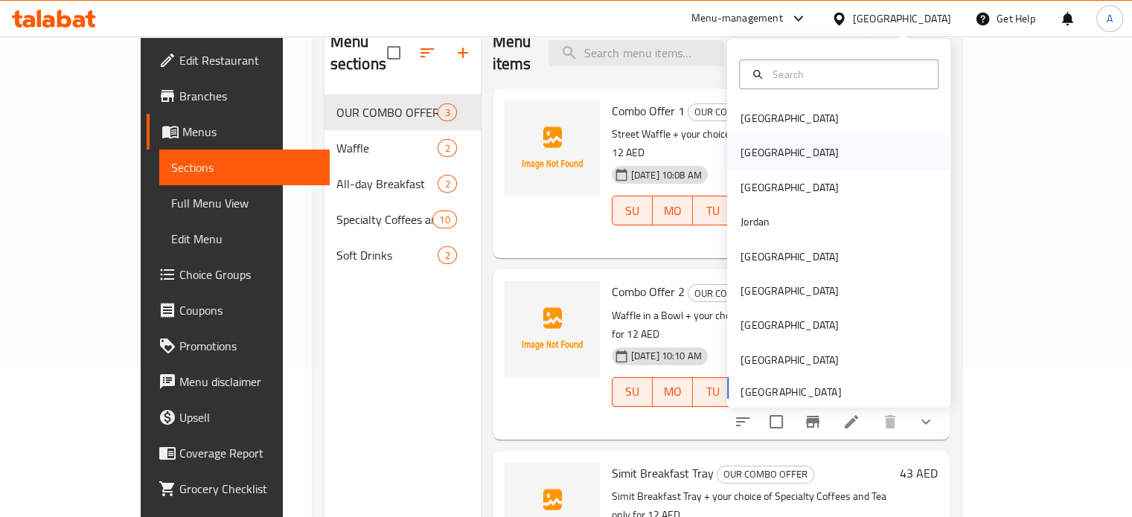
click at [752, 153] on div "[GEOGRAPHIC_DATA]" at bounding box center [790, 152] width 98 height 16
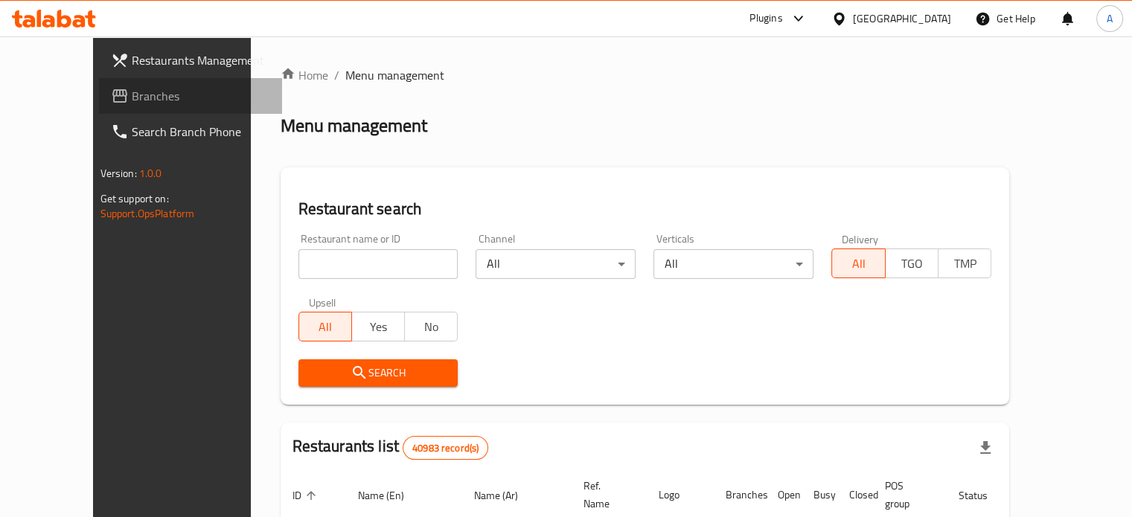
click at [132, 95] on span "Branches" at bounding box center [201, 96] width 138 height 18
